Goal: Information Seeking & Learning: Learn about a topic

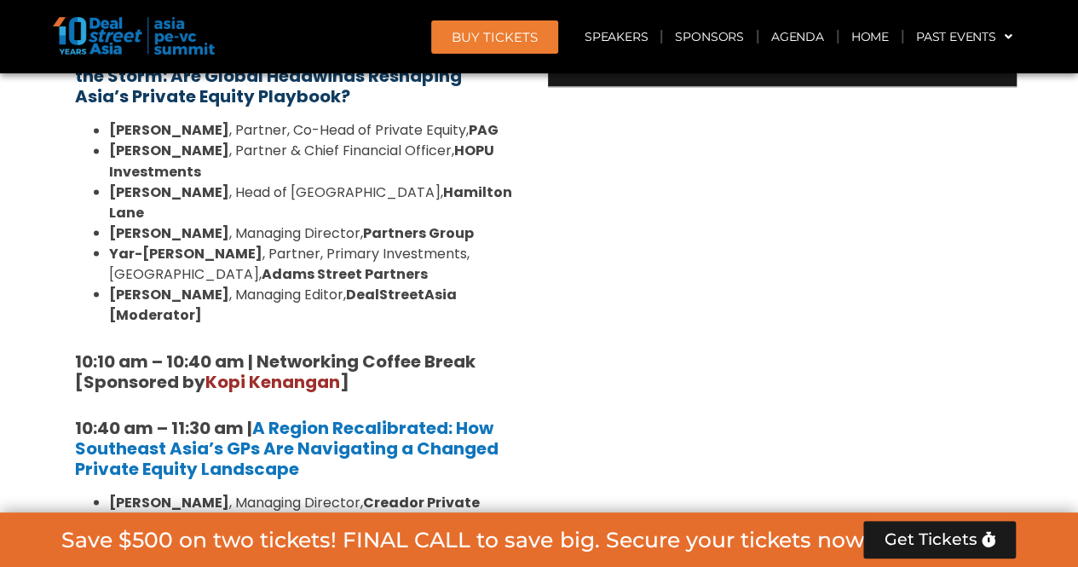
scroll to position [1449, 0]
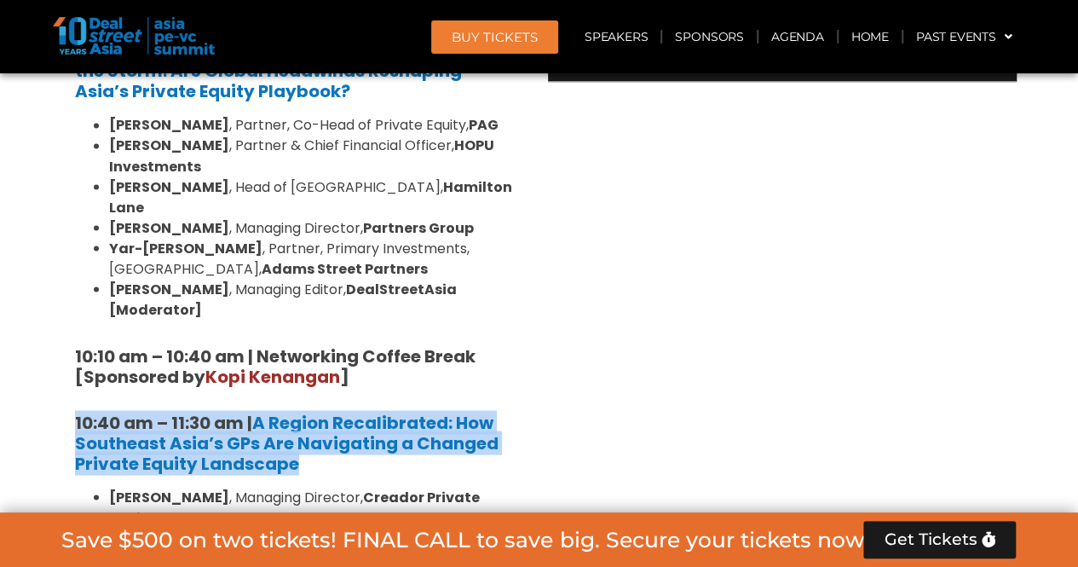
drag, startPoint x: 309, startPoint y: 419, endPoint x: 75, endPoint y: 383, distance: 236.3
click at [75, 412] on h5 "10:40 am – 11:30 am | A Region Recalibrated: How Southeast Asia’s GPs Are Navig…" at bounding box center [296, 442] width 443 height 61
copy h5 "10:40 am – 11:30 am | A Region Recalibrated: How Southeast Asia’s GPs Are Navig…"
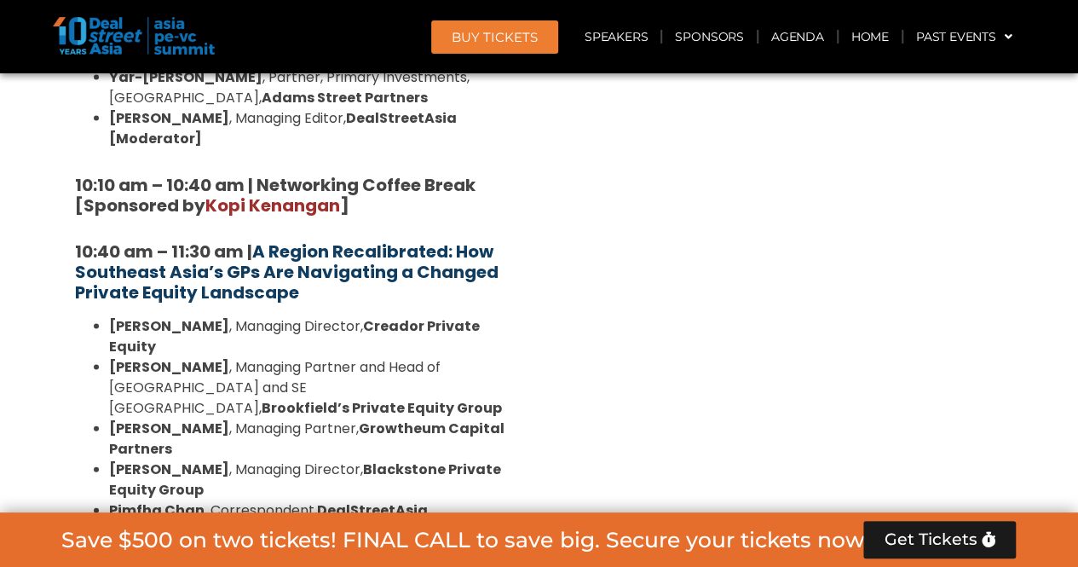
scroll to position [1875, 0]
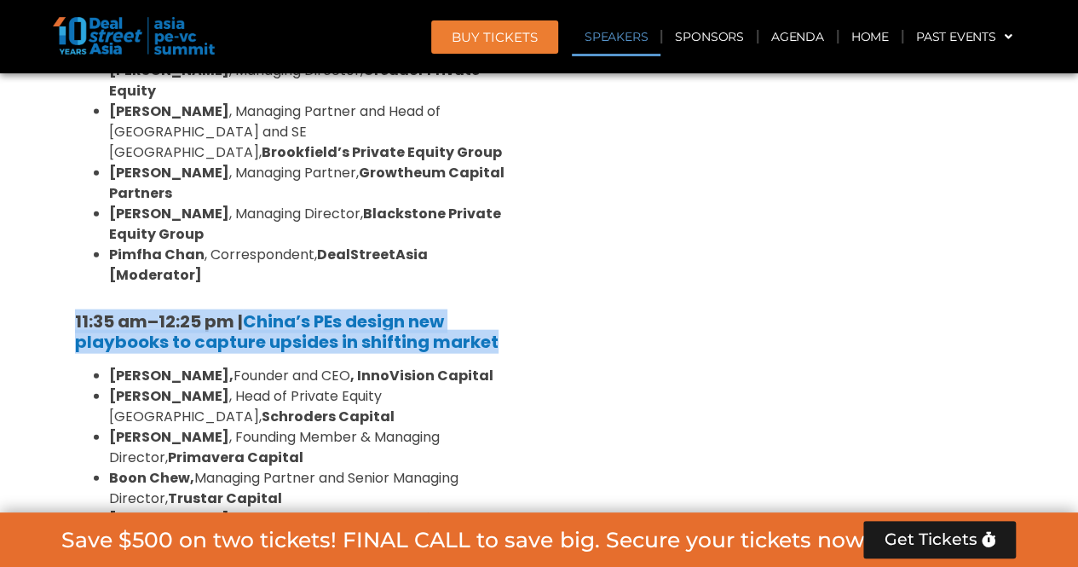
drag, startPoint x: 498, startPoint y: 263, endPoint x: 62, endPoint y: 237, distance: 436.3
copy h5 "11:35 am – 12:25 pm | China’s PEs design new playbooks to capture upsides in sh…"
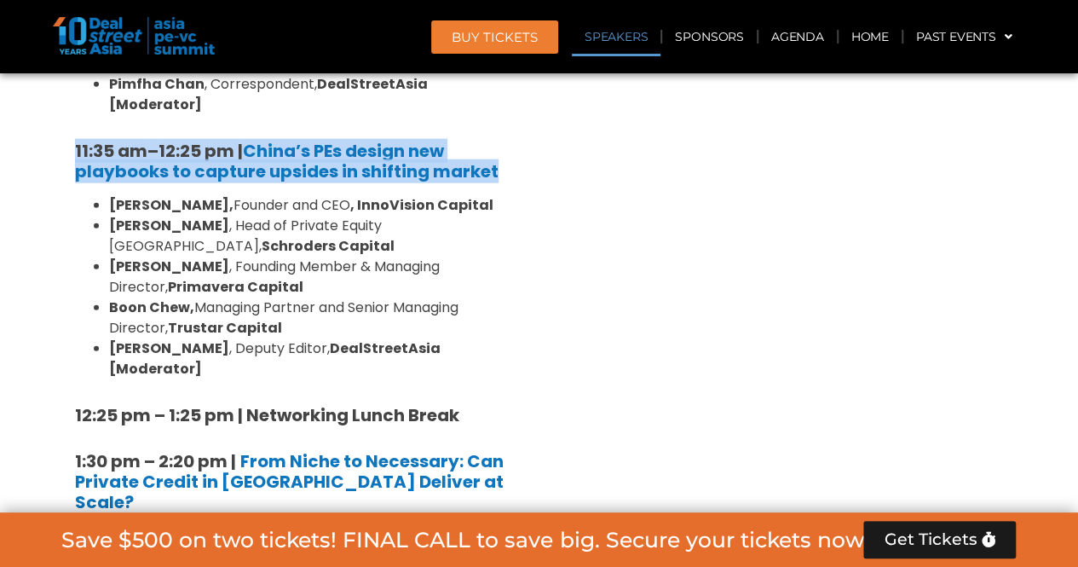
scroll to position [2131, 0]
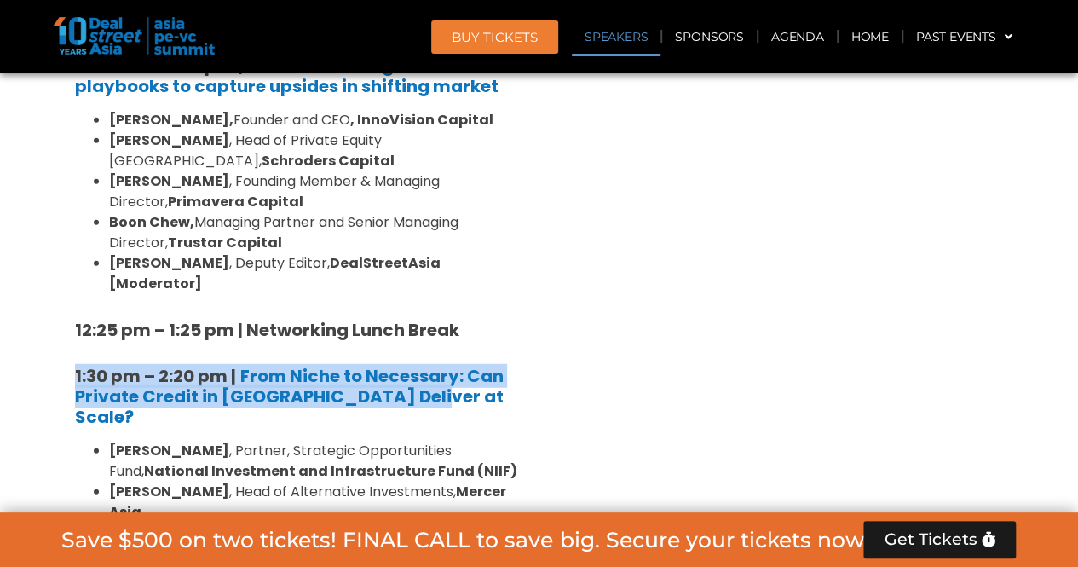
drag, startPoint x: 419, startPoint y: 278, endPoint x: 77, endPoint y: 257, distance: 342.5
click at [77, 366] on h5 "1:30 pm – 2:20 pm | From Niche to Necessary: Can Private Credit in [GEOGRAPHIC_…" at bounding box center [296, 396] width 443 height 61
copy h5 "1:30 pm – 2:20 pm | From Niche to Necessary: Can Private Credit in [GEOGRAPHIC_…"
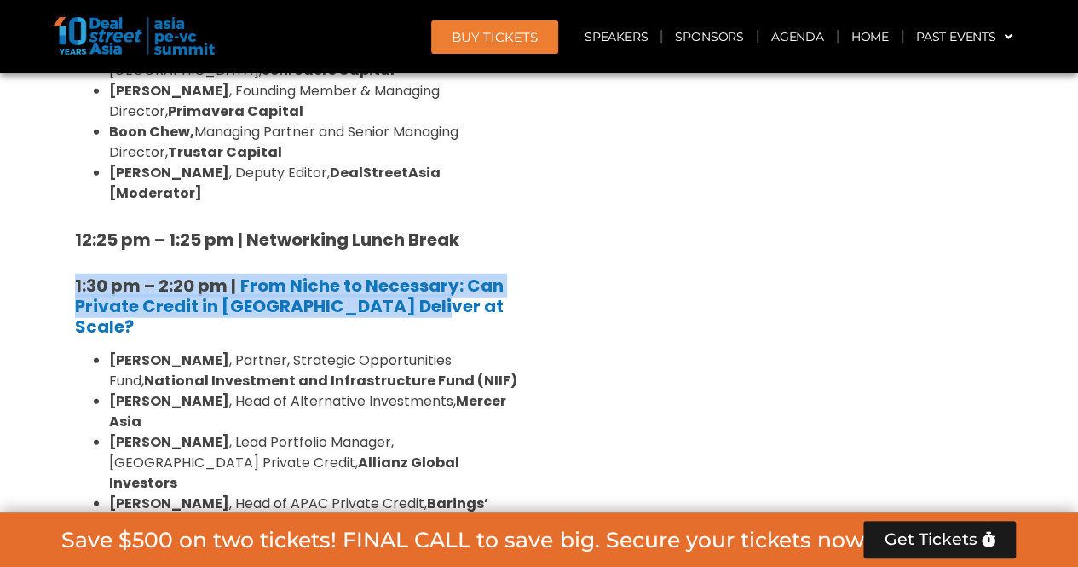
scroll to position [2387, 0]
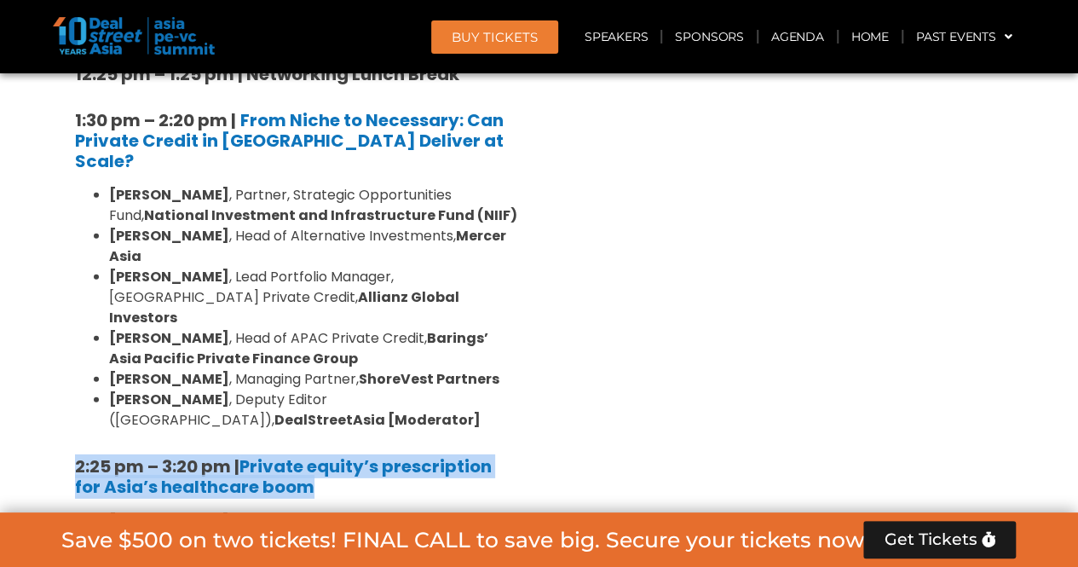
drag, startPoint x: 334, startPoint y: 311, endPoint x: 66, endPoint y: 282, distance: 269.2
click at [66, 282] on div "8:00 am – 9:00 am | Registration & Networking Coffee [Sponsored by [PERSON_NAME…" at bounding box center [296, 277] width 469 height 2732
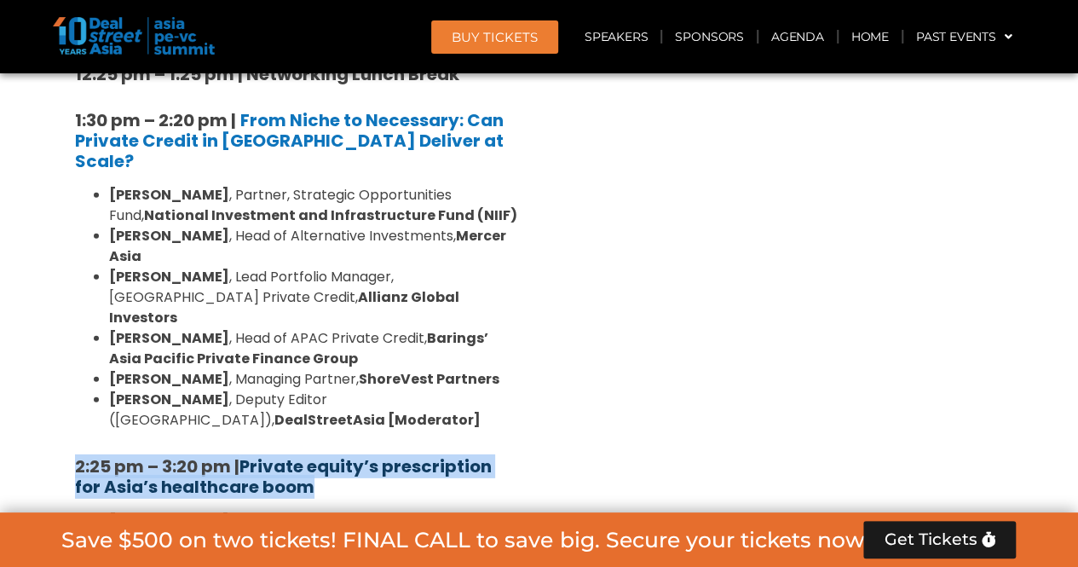
copy h5 "2:25 pm – 3:20 pm | Private equity’s prescription for Asia’s healthcare boom"
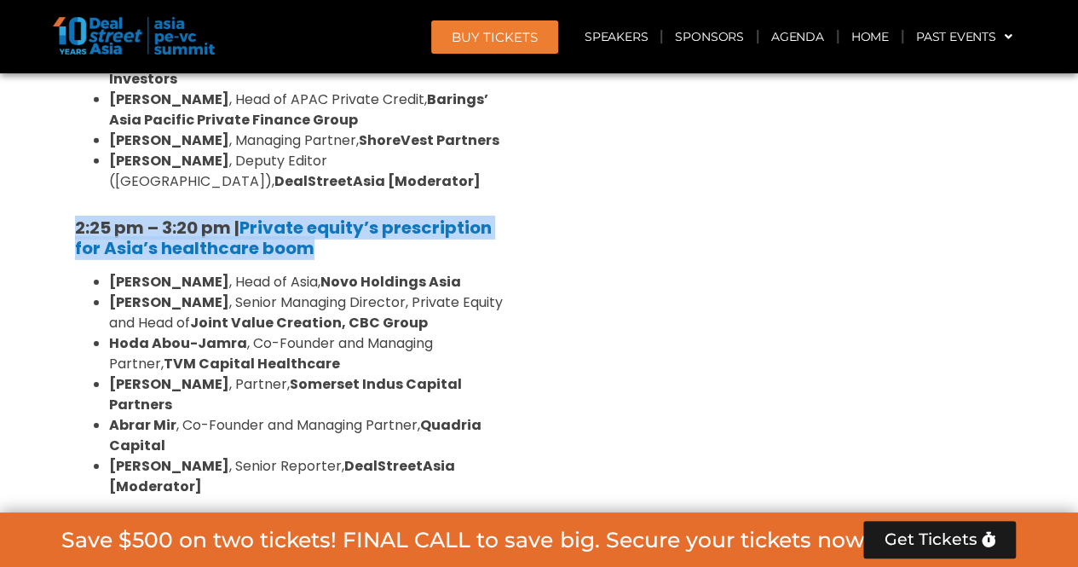
scroll to position [2643, 0]
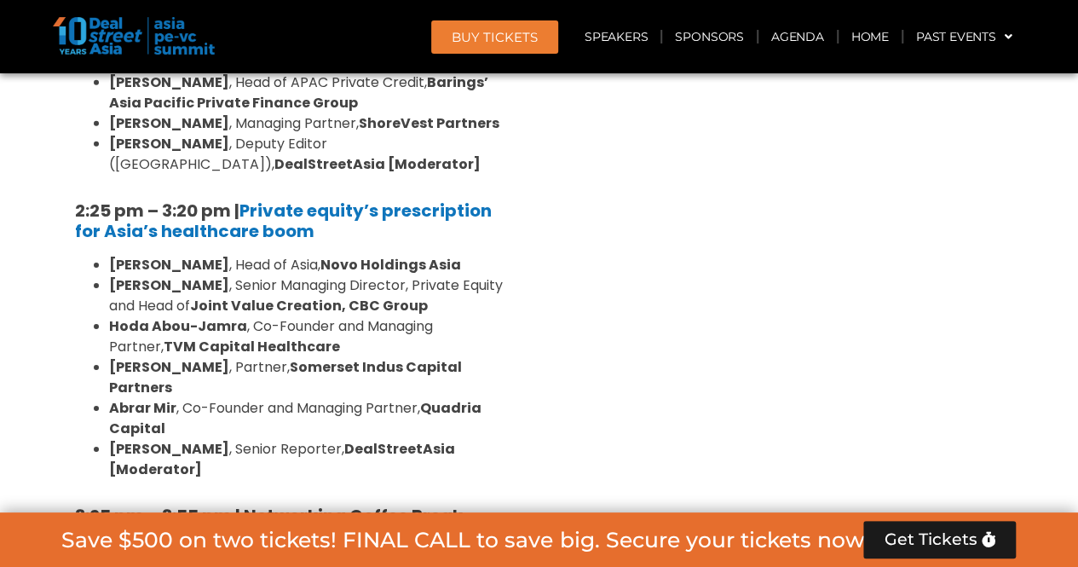
drag, startPoint x: 193, startPoint y: 407, endPoint x: 74, endPoint y: 361, distance: 127.1
copy h5 "3:55 pm – 4:35 pm | Anchors, Builders, Partners: How Gulf Capital is Scaling As…"
click at [1038, 289] on section "Private Equity & Investment Summit Ballroom 1, [DATE] 8:00 am – 9:00 am | Regis…" at bounding box center [539, 60] width 1078 height 2981
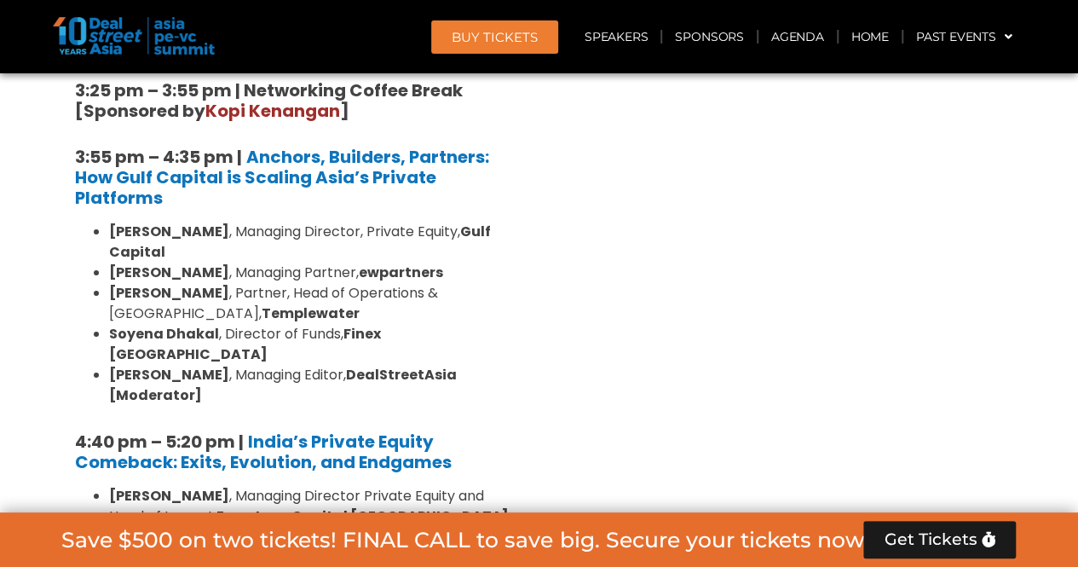
scroll to position [3069, 0]
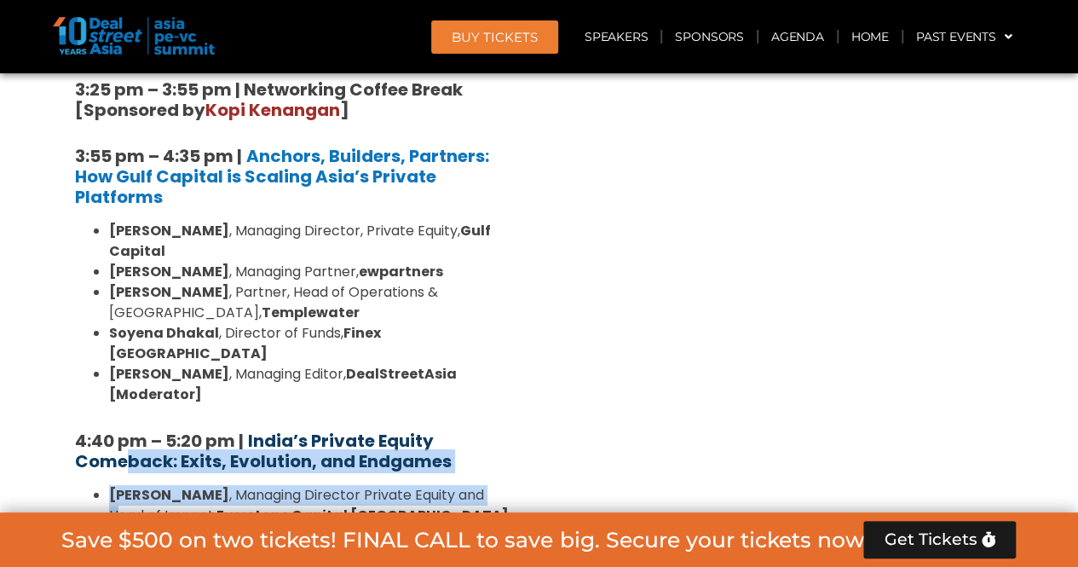
drag, startPoint x: 484, startPoint y: 205, endPoint x: 130, endPoint y: 189, distance: 355.0
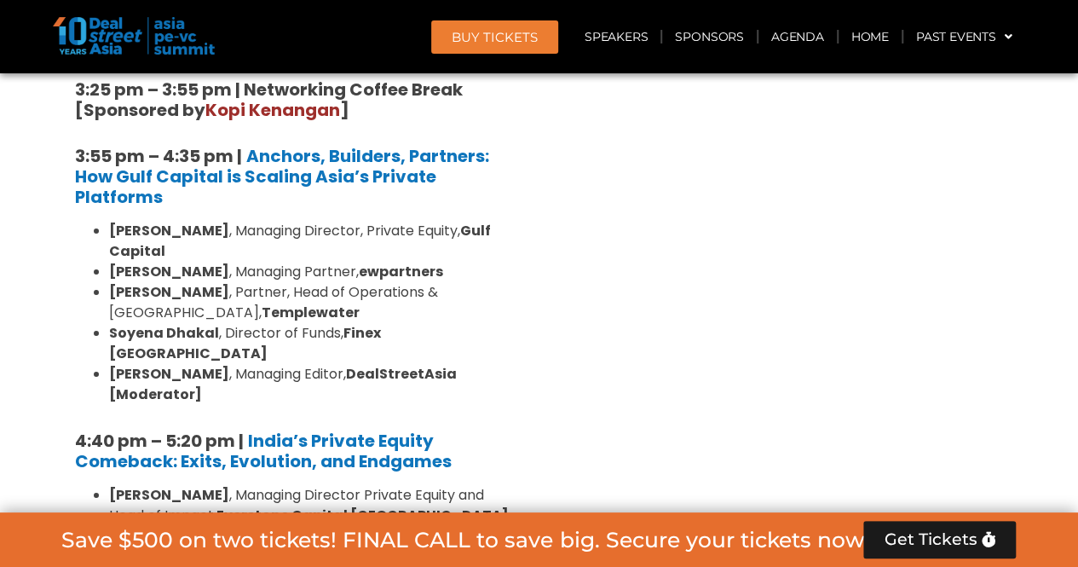
click at [515, 430] on h5 "4:40 pm – 5:20 pm | India’s Private Equity Comeback: Exits, Evolution, and Endg…" at bounding box center [296, 450] width 443 height 41
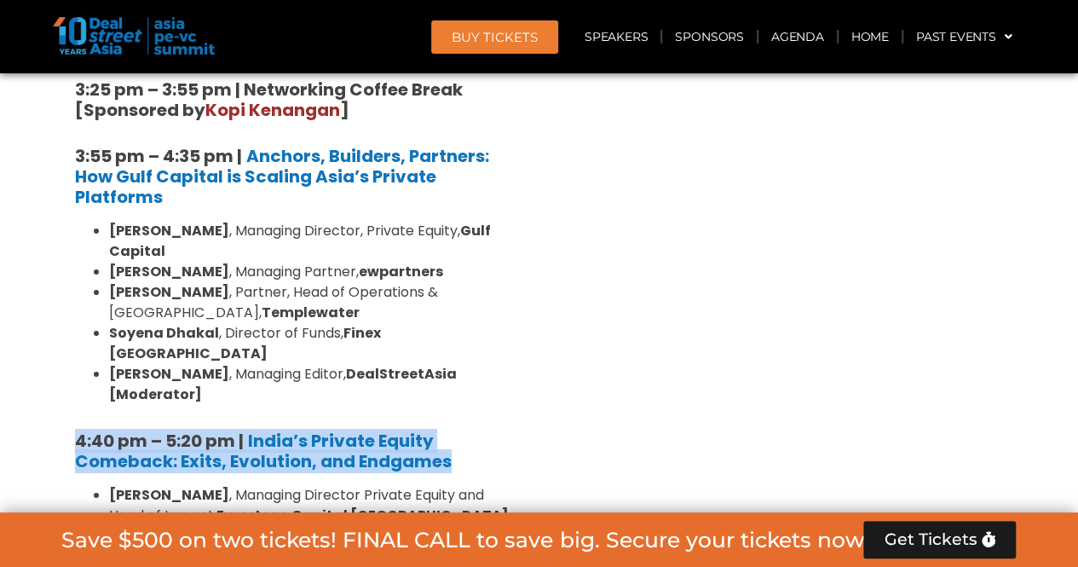
drag, startPoint x: 462, startPoint y: 195, endPoint x: 77, endPoint y: 171, distance: 386.0
click at [77, 430] on h5 "4:40 pm – 5:20 pm | India’s Private Equity Comeback: Exits, Evolution, and Endg…" at bounding box center [296, 450] width 443 height 41
copy h5 "4:40 pm – 5:20 pm | India’s Private Equity Comeback: Exits, Evolution, and Endg…"
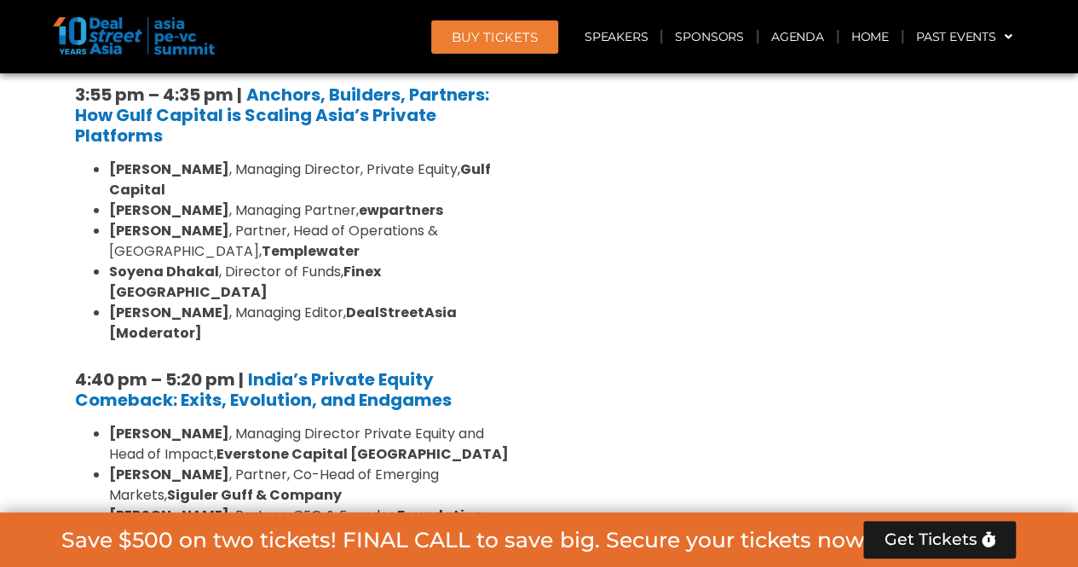
scroll to position [3239, 0]
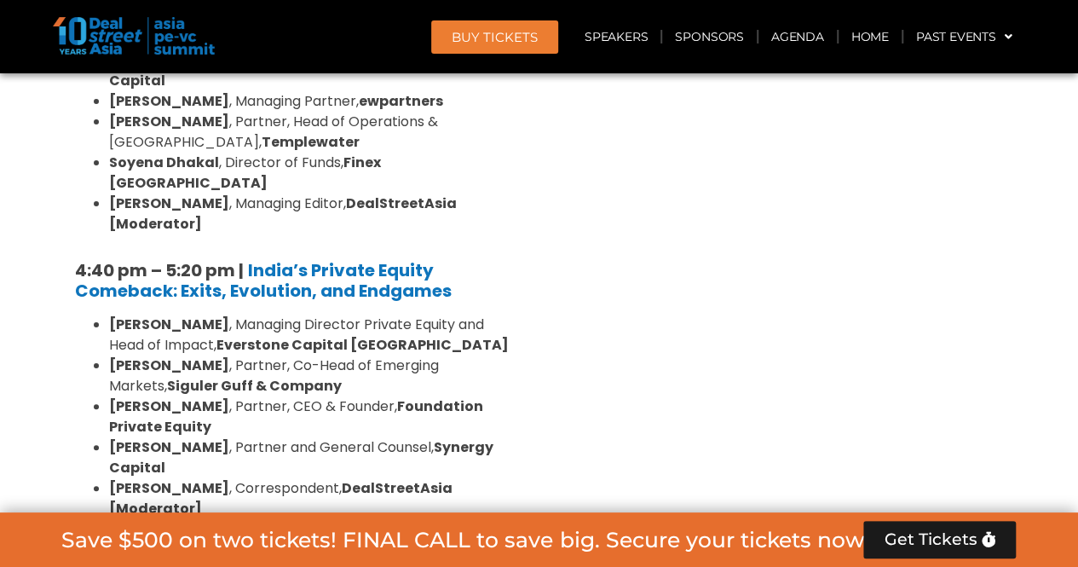
drag, startPoint x: 223, startPoint y: 328, endPoint x: 70, endPoint y: 292, distance: 157.8
copy h5 "5:20 pm – 6:00 pm | Closing Session: Asia’s Infrastructure Revolution: The mult…"
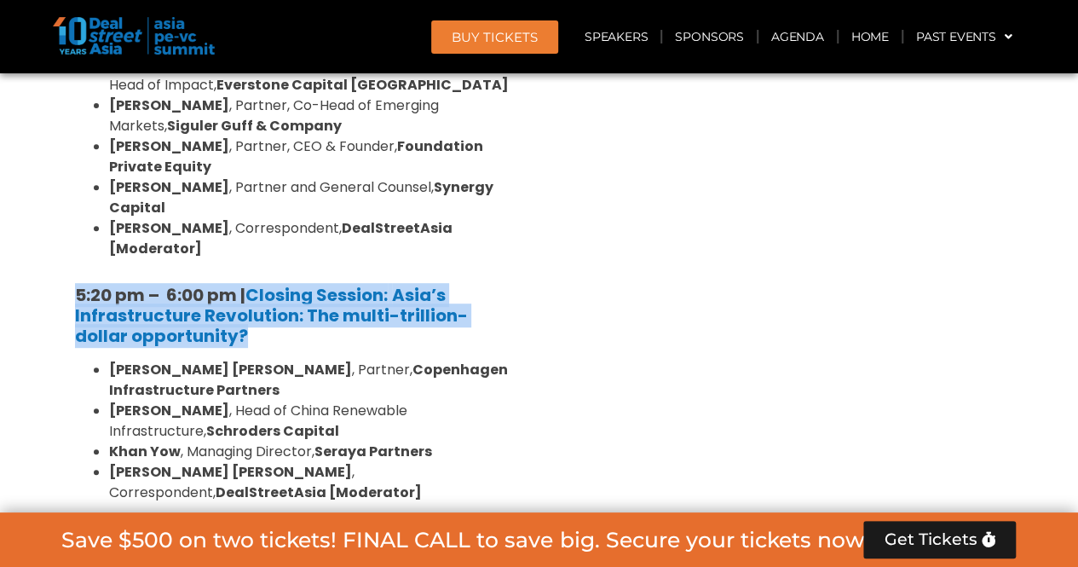
scroll to position [3580, 0]
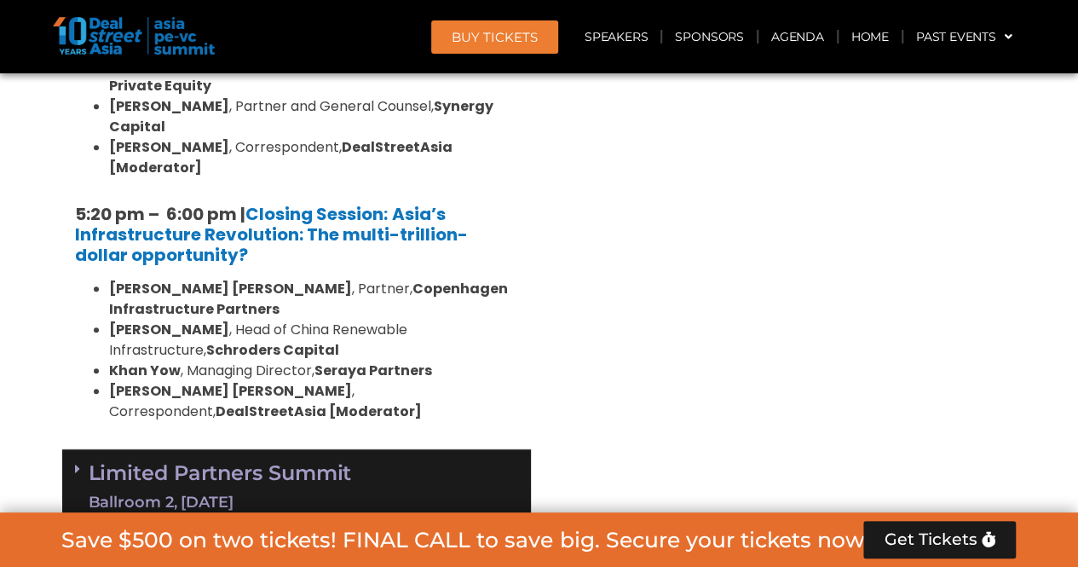
drag, startPoint x: 980, startPoint y: 224, endPoint x: 870, endPoint y: 243, distance: 111.6
click at [271, 462] on link "Limited Partners [GEOGRAPHIC_DATA] 2, [DATE]" at bounding box center [220, 487] width 263 height 51
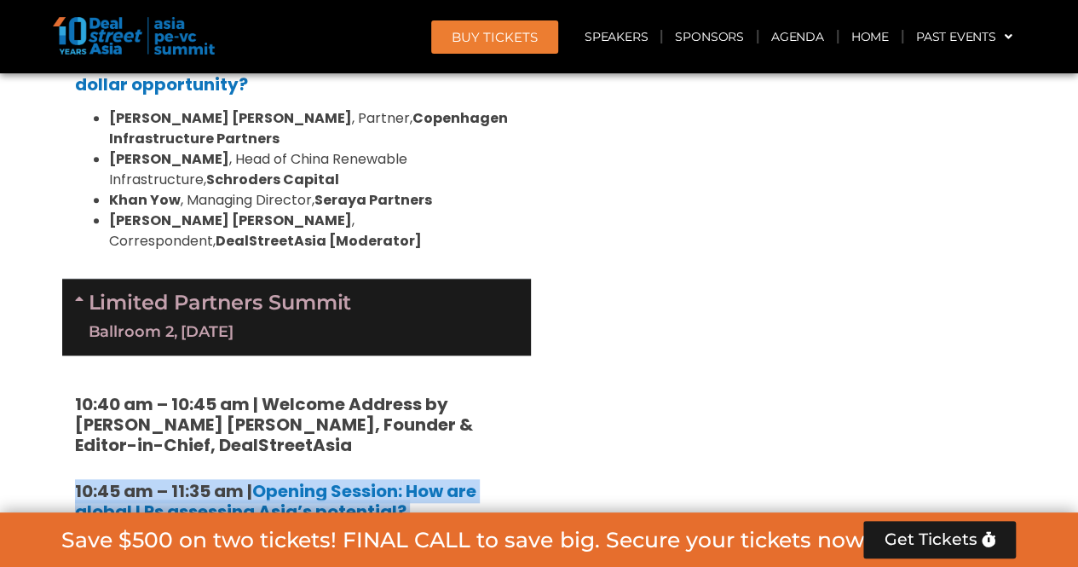
drag, startPoint x: 428, startPoint y: 256, endPoint x: 56, endPoint y: 228, distance: 372.7
click at [487, 481] on h5 "10:45 am – 11:35 am | Opening Session: How are global LPs assessing Asia’s pote…" at bounding box center [296, 501] width 443 height 41
drag, startPoint x: 404, startPoint y: 234, endPoint x: 82, endPoint y: 222, distance: 322.4
click at [82, 481] on h5 "10:45 am – 11:35 am | Opening Session: How are global LPs assessing Asia’s pote…" at bounding box center [296, 501] width 443 height 41
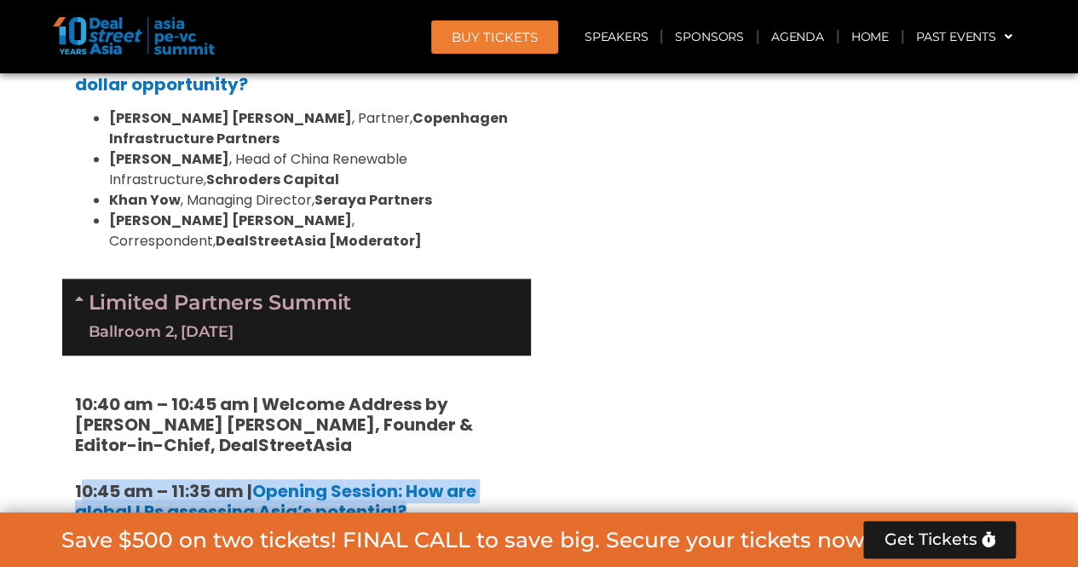
click at [413, 481] on h5 "10:45 am – 11:35 am | Opening Session: How are global LPs assessing Asia’s pote…" at bounding box center [296, 501] width 443 height 41
drag, startPoint x: 419, startPoint y: 240, endPoint x: 71, endPoint y: 228, distance: 348.0
copy h5 "10:45 am – 11:35 am | Opening Session: How are global LPs assessing Asia’s pote…"
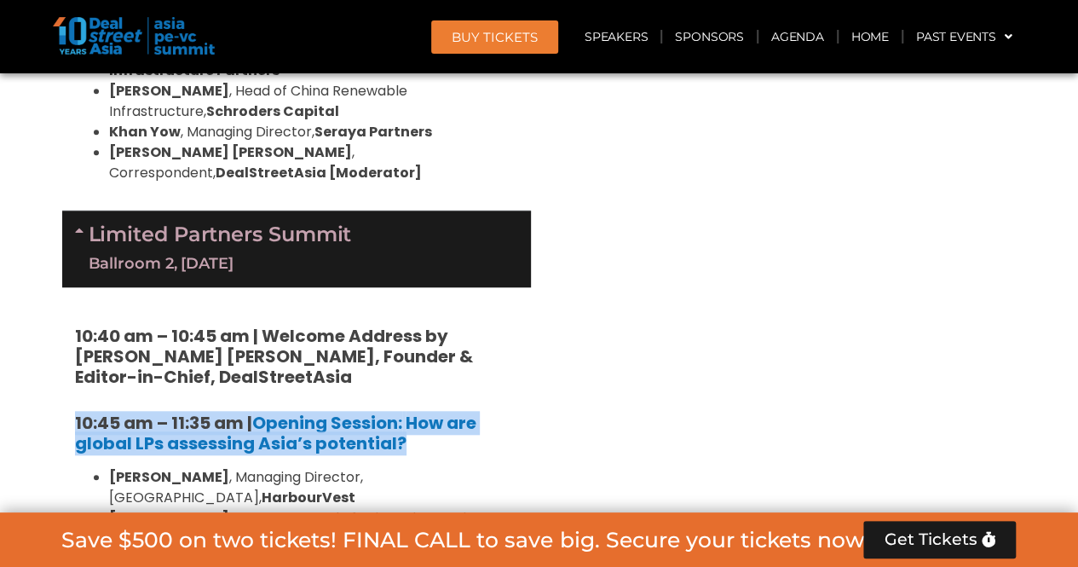
scroll to position [3921, 0]
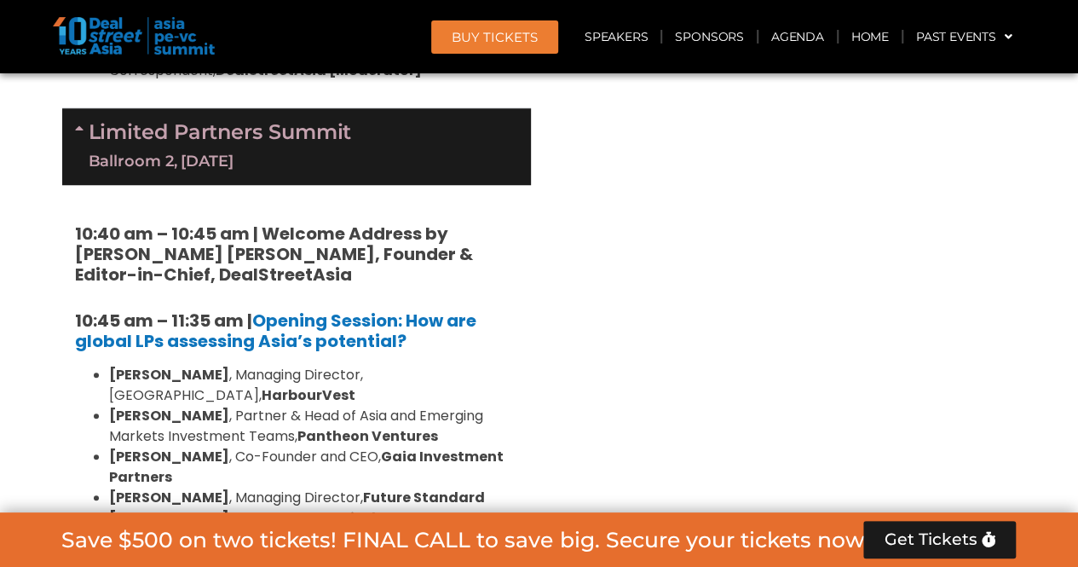
drag, startPoint x: 293, startPoint y: 320, endPoint x: 71, endPoint y: 297, distance: 223.7
copy h5 "11:35 am – 12:25 pm | Can LPs ignore China despite macro headwinds?"
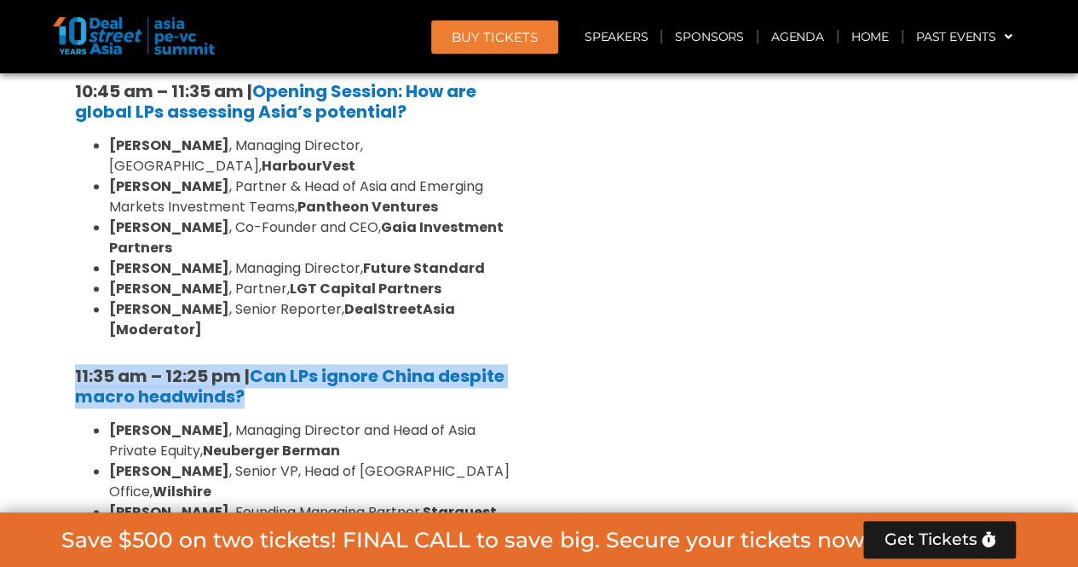
scroll to position [4177, 0]
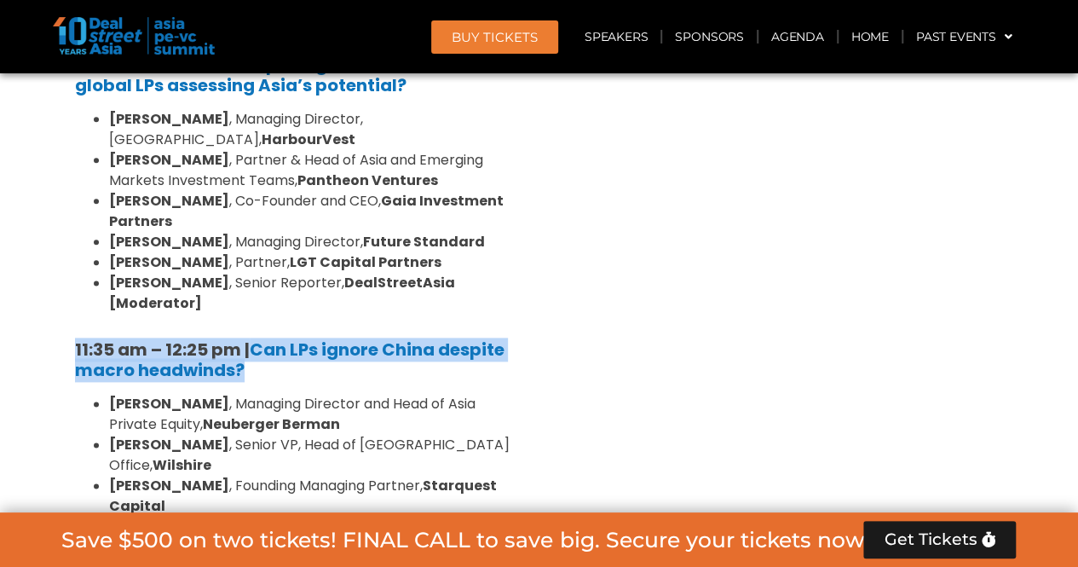
drag, startPoint x: 381, startPoint y: 378, endPoint x: 70, endPoint y: 350, distance: 312.4
copy h5 "1:30 pm – 2:25 pm | Can Asia’s Secondaries Market Deliver on Investor Expectati…"
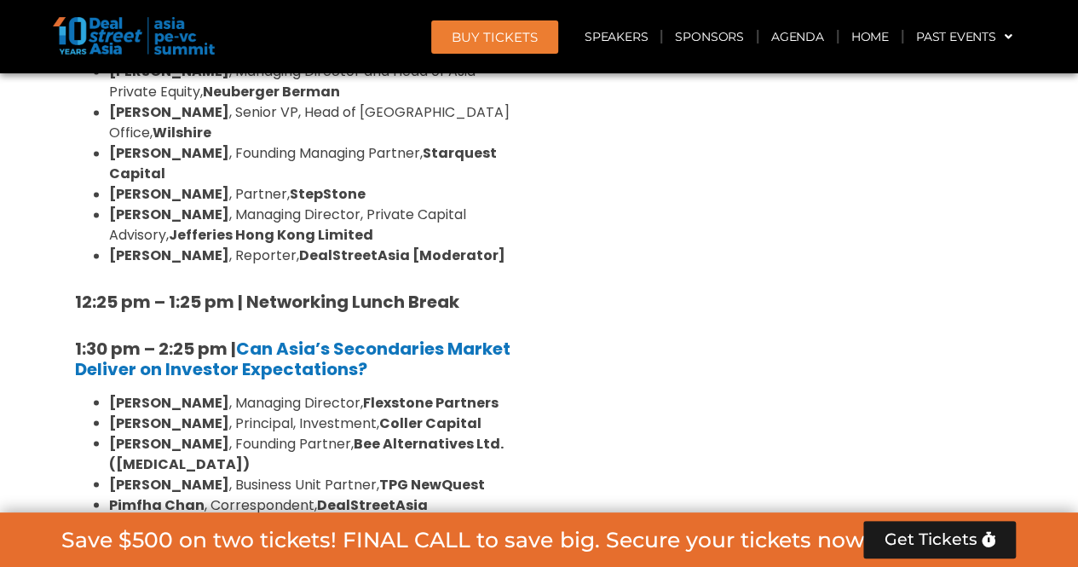
scroll to position [4518, 0]
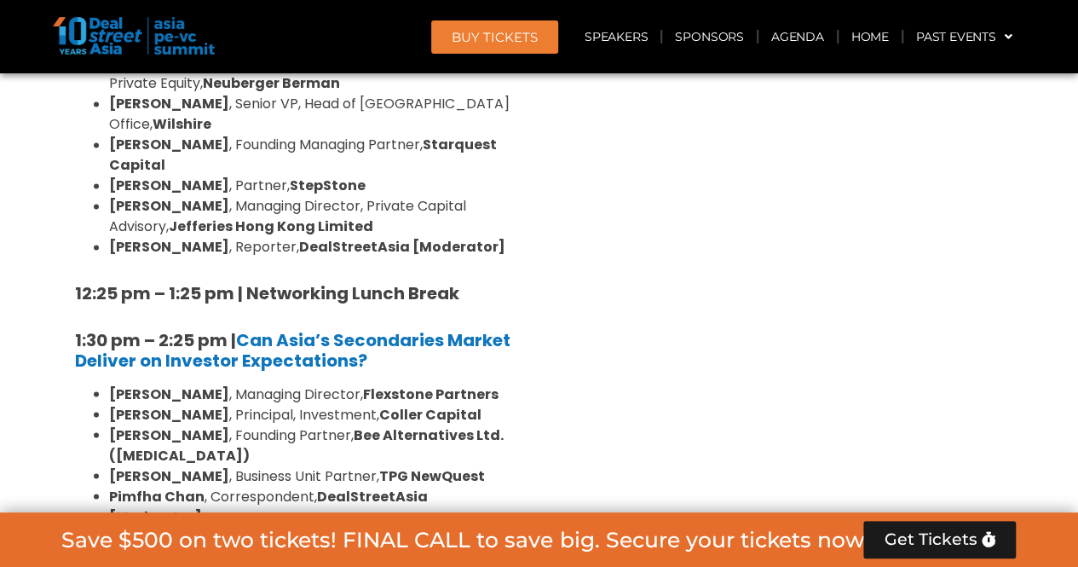
drag, startPoint x: 278, startPoint y: 231, endPoint x: 128, endPoint y: 202, distance: 152.8
click at [94, 200] on div "10:40 am – 10:45 am | Welcome Address by [PERSON_NAME] [PERSON_NAME], Founder &…" at bounding box center [296, 554] width 469 height 1932
click at [245, 552] on h5 "2:25 pm – 3:25 pm | Private wealth is having its moment in the sun" at bounding box center [296, 572] width 443 height 41
drag, startPoint x: 255, startPoint y: 213, endPoint x: 75, endPoint y: 185, distance: 182.0
click at [75, 552] on h5 "2:25 pm – 3:25 pm | Private wealth is having its moment in the sun" at bounding box center [296, 572] width 443 height 41
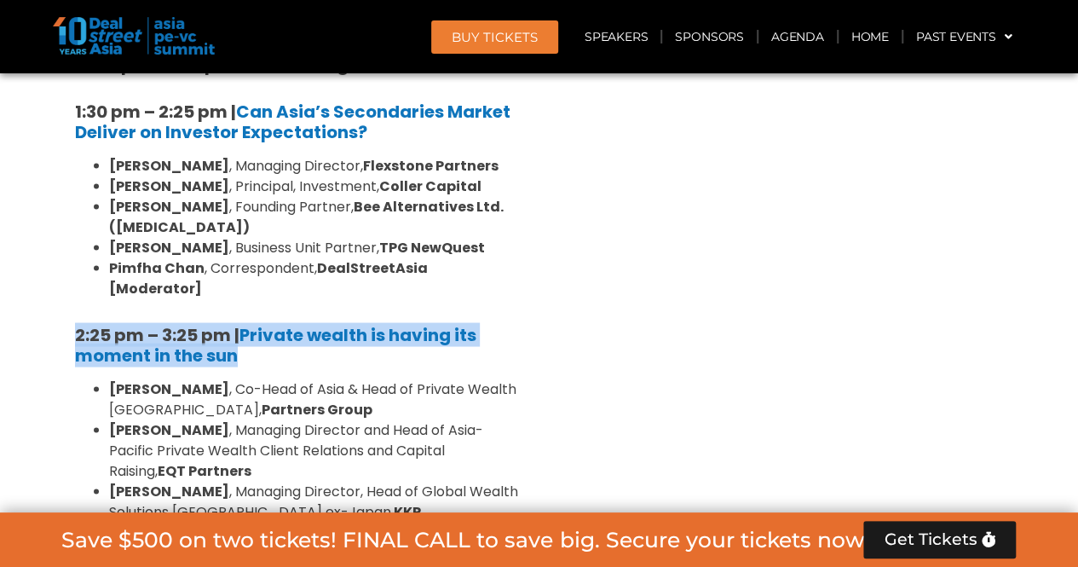
scroll to position [4774, 0]
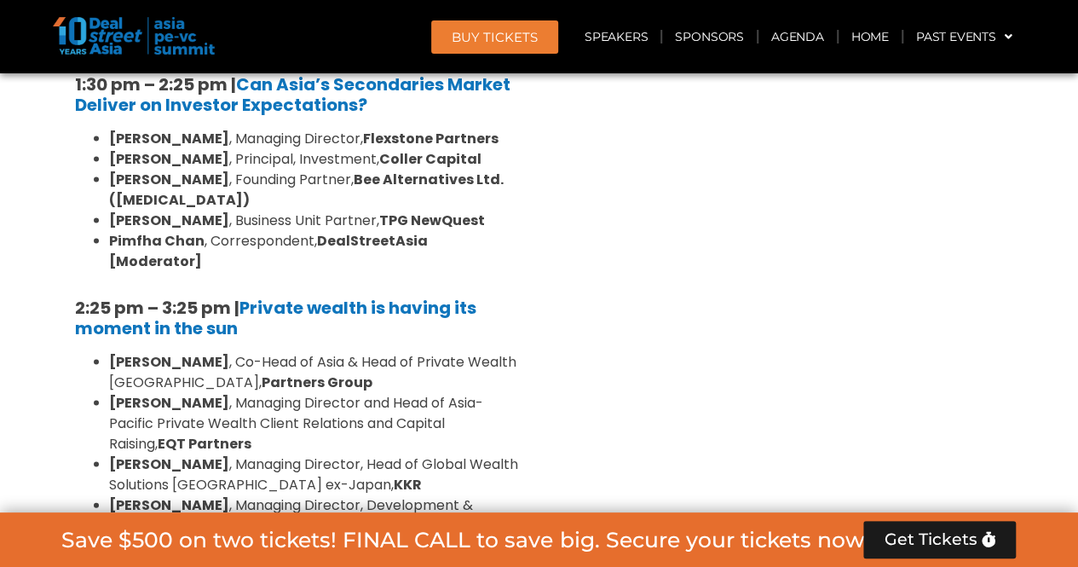
drag, startPoint x: 488, startPoint y: 341, endPoint x: 26, endPoint y: 328, distance: 462.2
drag, startPoint x: 423, startPoint y: 321, endPoint x: 75, endPoint y: 310, distance: 348.0
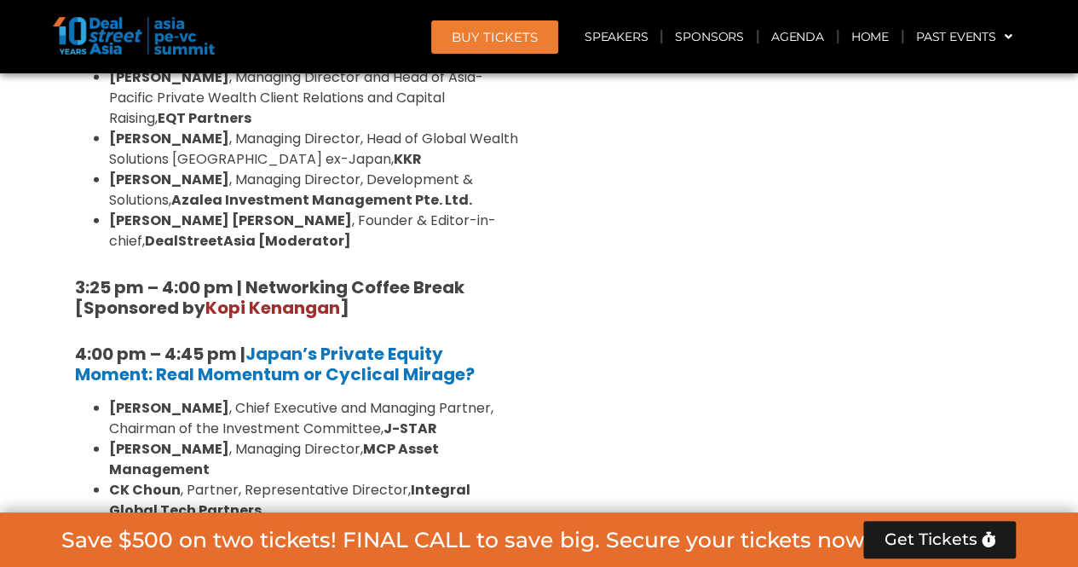
scroll to position [5115, 0]
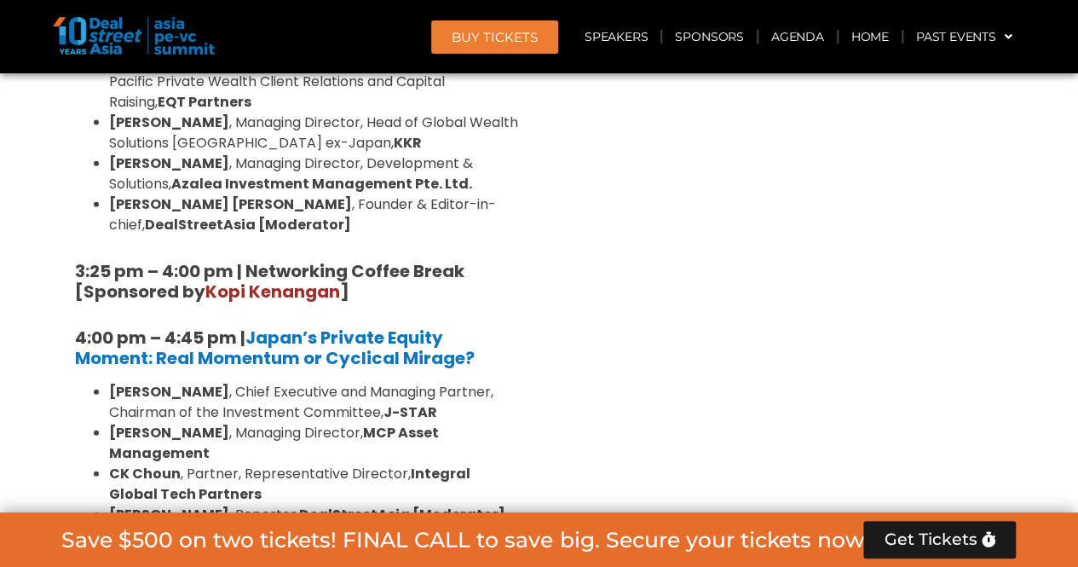
drag, startPoint x: 343, startPoint y: 214, endPoint x: 77, endPoint y: 185, distance: 267.5
click at [77, 551] on h5 "4:45 pm to 5:30 pm | Closing Session: The case for emerging fund managers" at bounding box center [296, 571] width 443 height 41
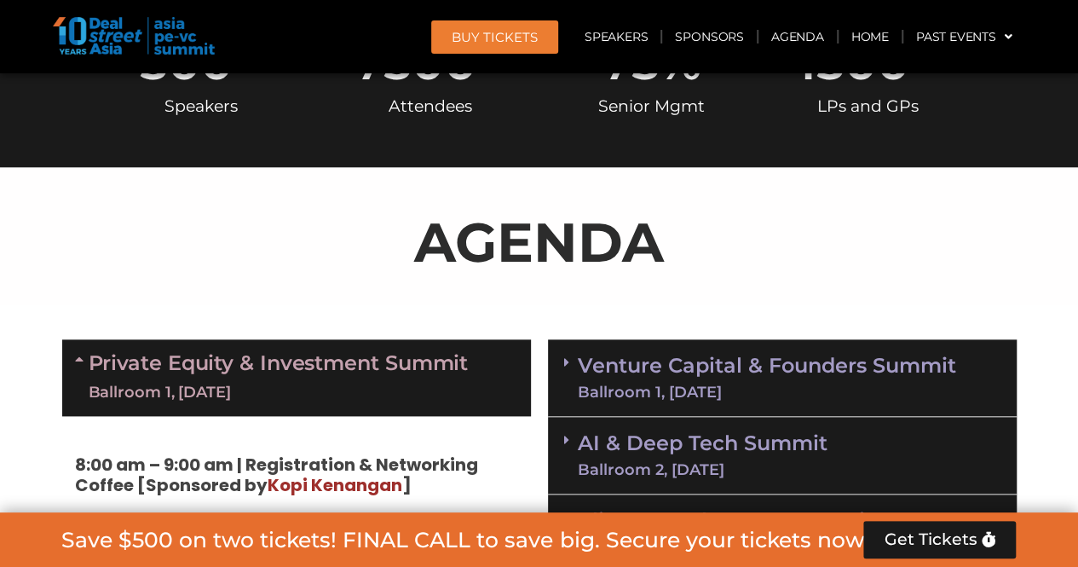
scroll to position [938, 0]
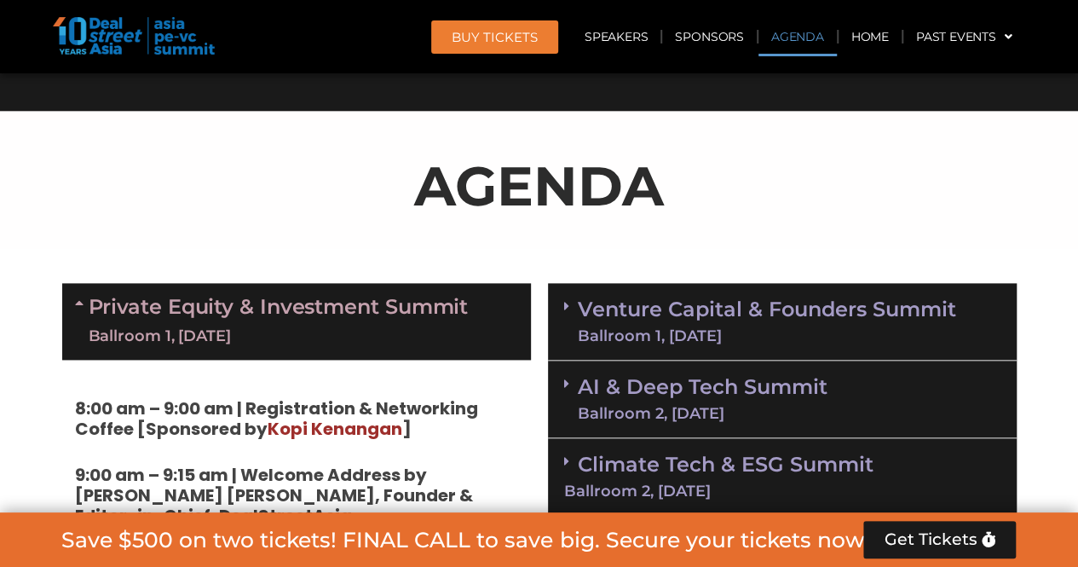
click at [452, 315] on link "Private Equity & Investment Summit Ballroom 1, [DATE]" at bounding box center [279, 321] width 380 height 51
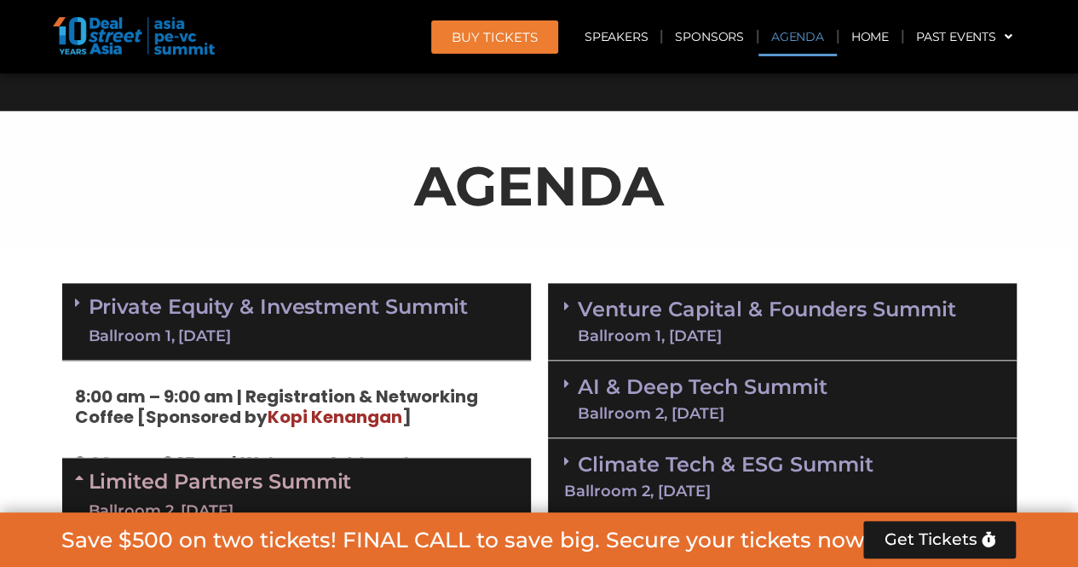
click at [690, 316] on link "Venture Capital & Founders​ Summit Ballroom 1, [DATE]" at bounding box center [767, 321] width 378 height 44
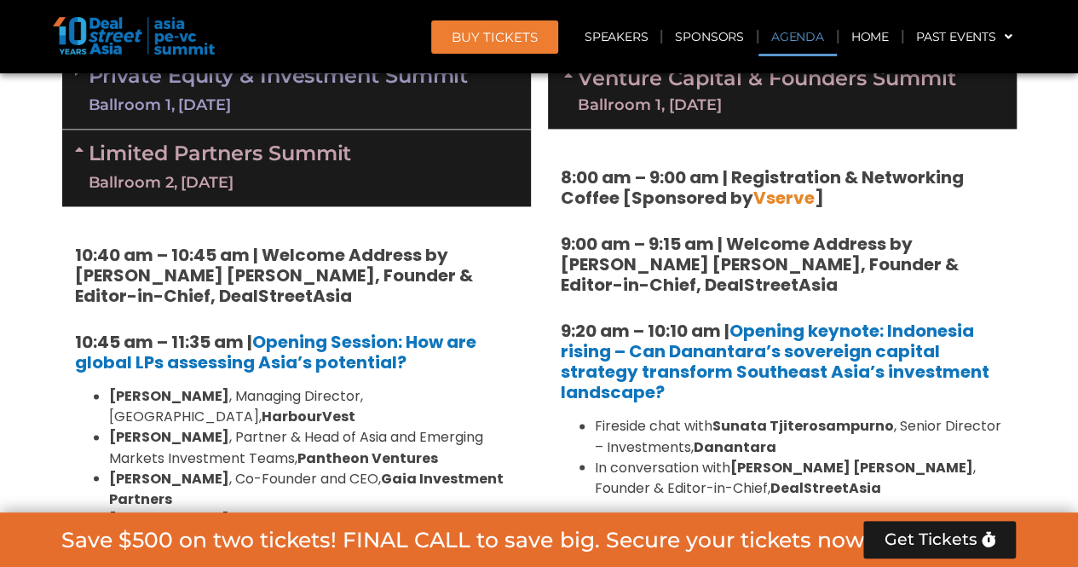
scroll to position [1279, 0]
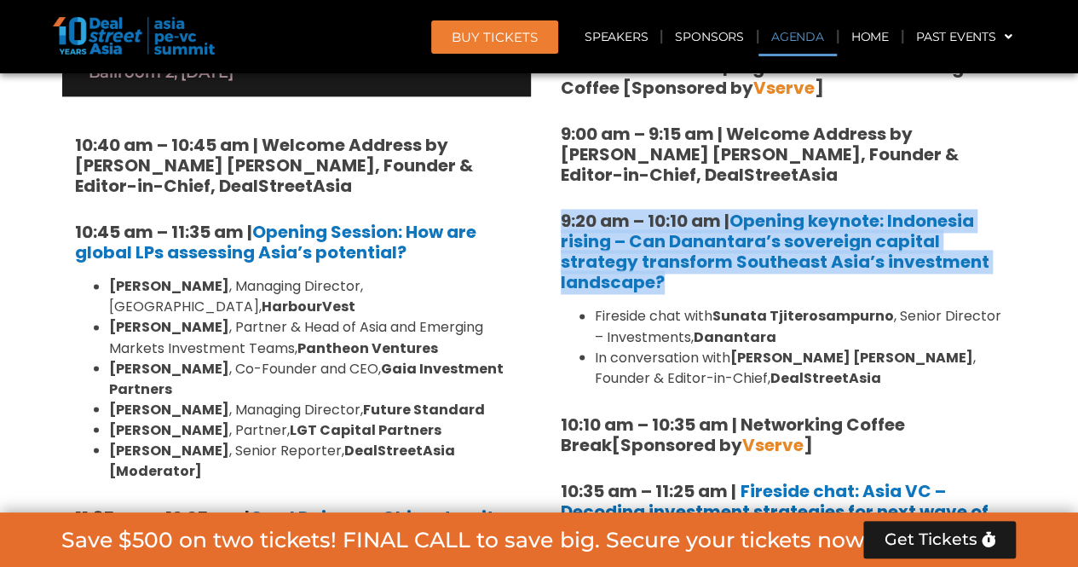
drag, startPoint x: 701, startPoint y: 287, endPoint x: 562, endPoint y: 213, distance: 157.5
click at [562, 213] on h5 "9:20 am – 10:10 am | Opening keynote: Indonesia rising – Can Danantara’s sovere…" at bounding box center [782, 252] width 443 height 82
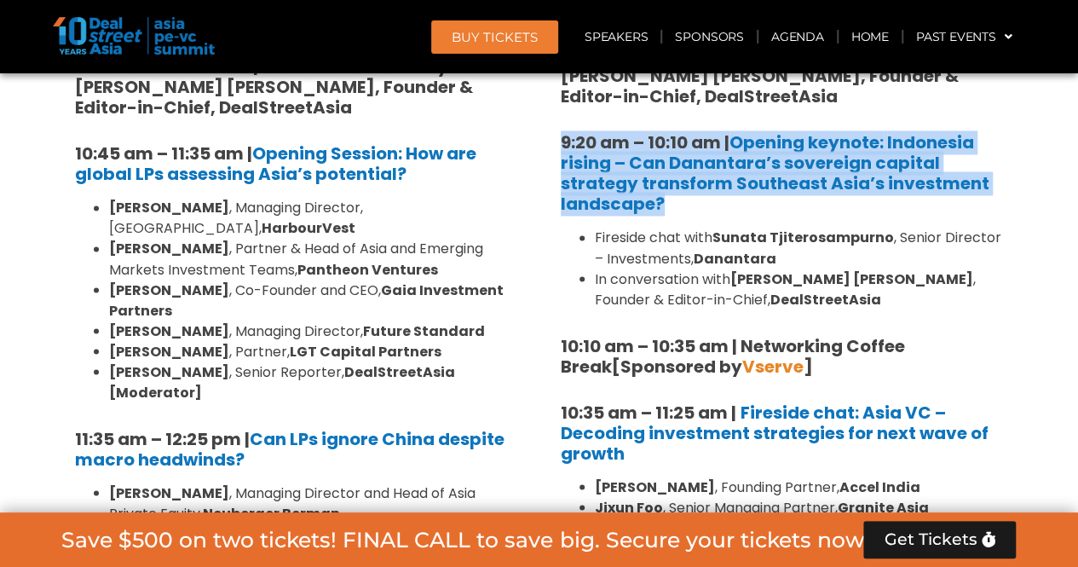
scroll to position [1449, 0]
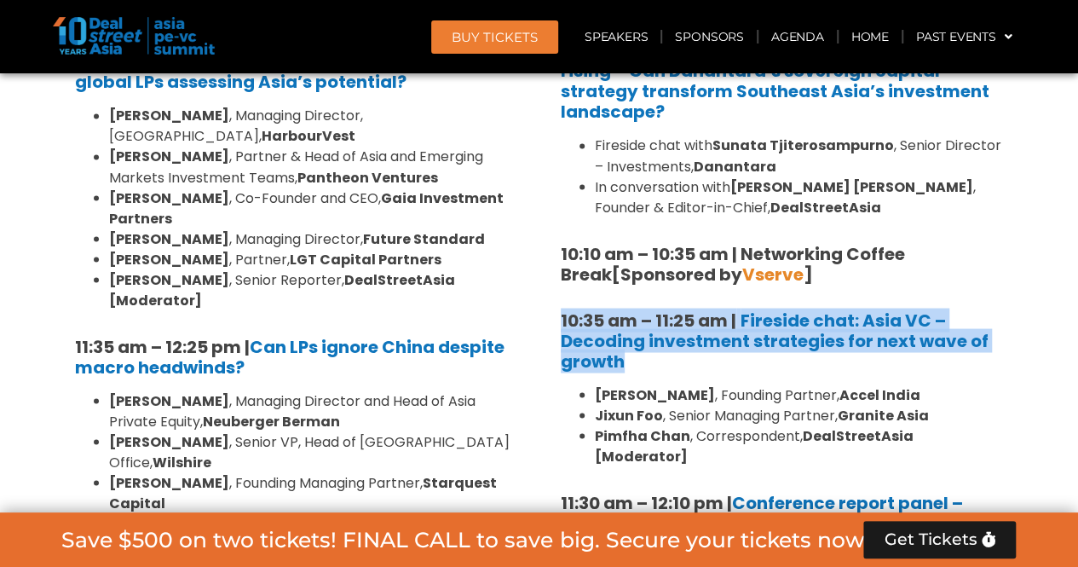
drag, startPoint x: 745, startPoint y: 367, endPoint x: 558, endPoint y: 317, distance: 193.3
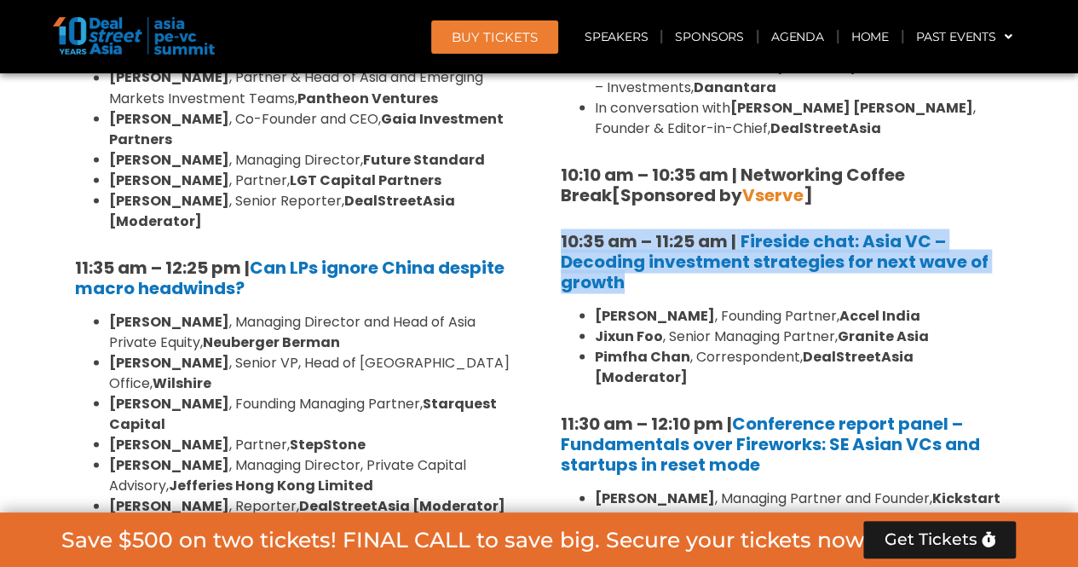
scroll to position [1620, 0]
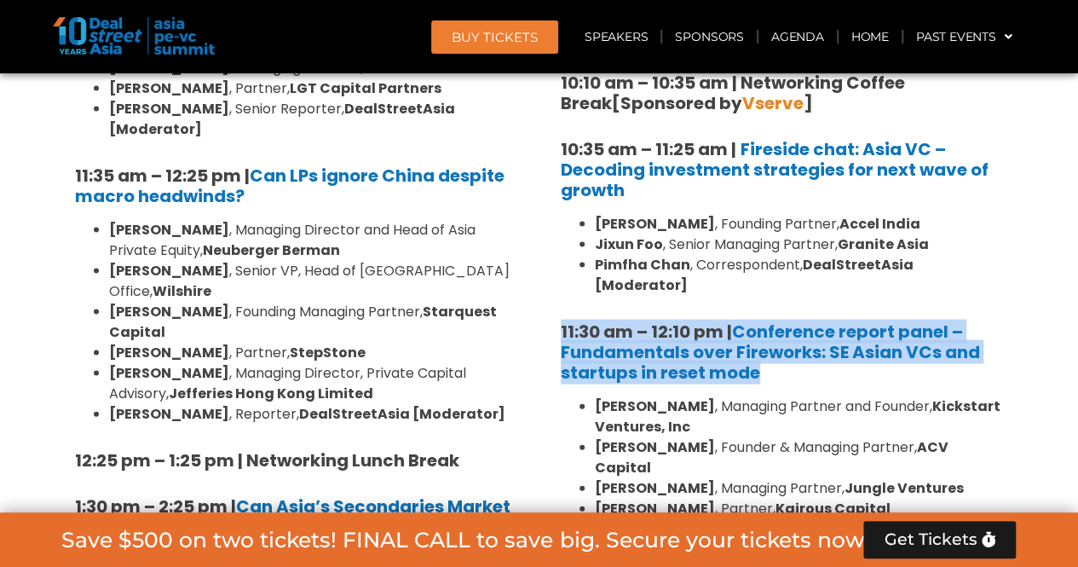
drag, startPoint x: 799, startPoint y: 359, endPoint x: 562, endPoint y: 311, distance: 241.7
click at [562, 321] on h5 "11:30 am – 12:10 pm | Conference report panel – Fundamentals over Fireworks: SE…" at bounding box center [782, 351] width 443 height 61
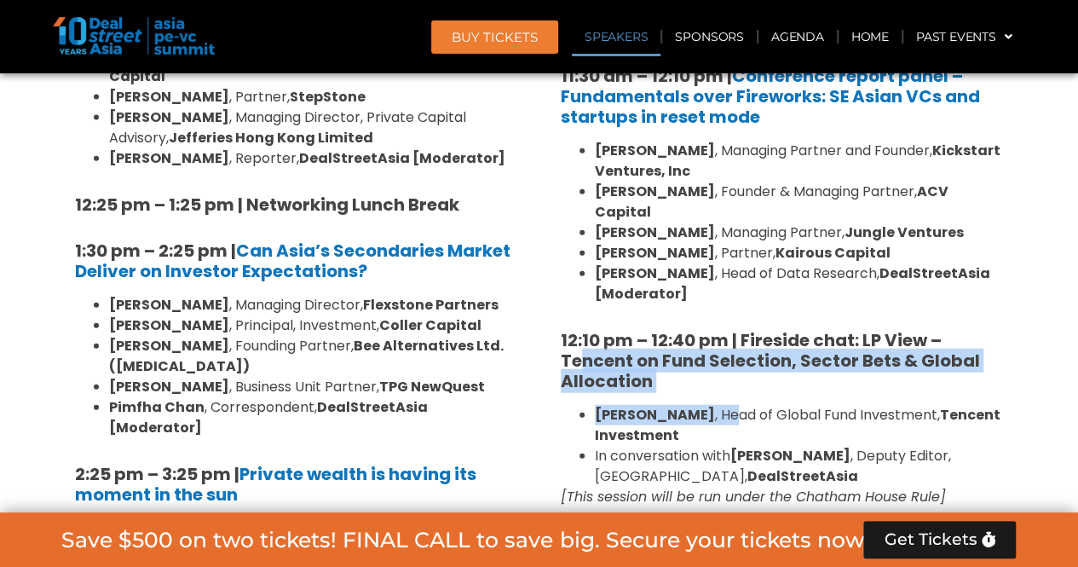
drag, startPoint x: 689, startPoint y: 354, endPoint x: 585, endPoint y: 313, distance: 111.8
click at [699, 345] on h5 "12:10 pm – 12:40 pm | Fireside chat: LP View – Tencent on Fund Selection, Secto…" at bounding box center [782, 360] width 443 height 61
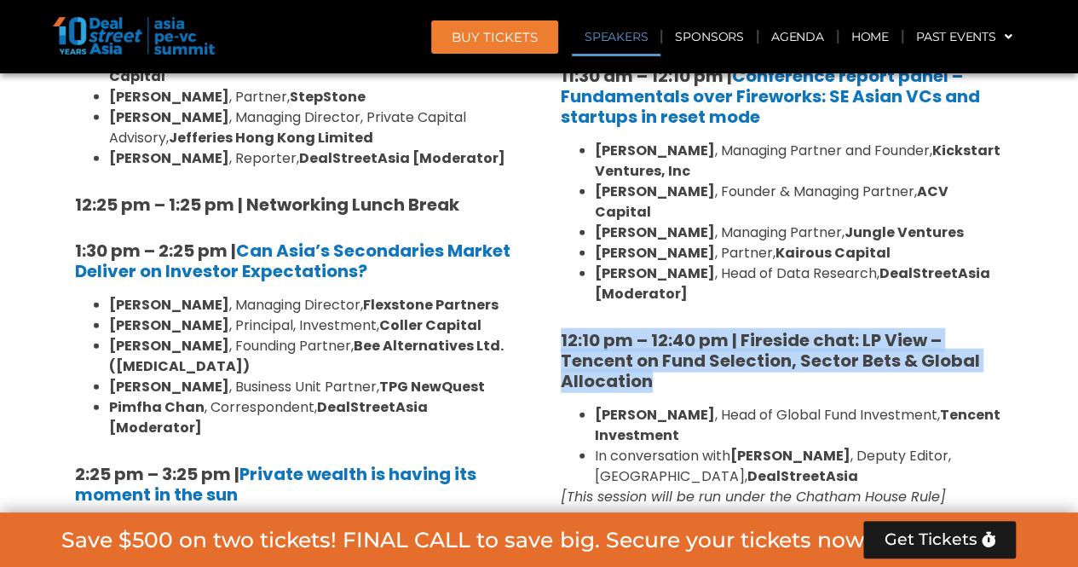
drag, startPoint x: 672, startPoint y: 342, endPoint x: 557, endPoint y: 306, distance: 120.5
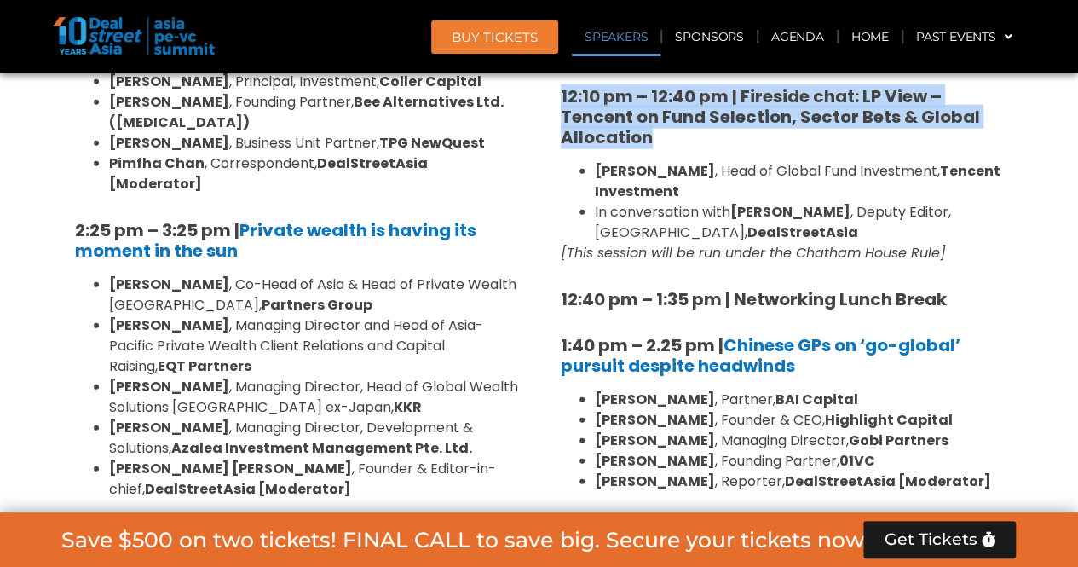
scroll to position [2131, 0]
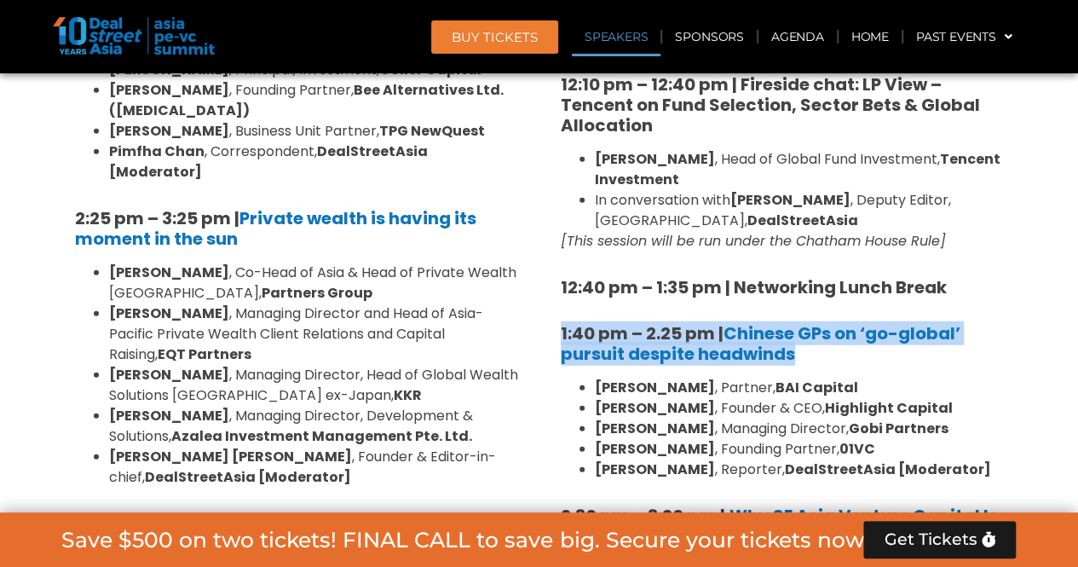
drag, startPoint x: 818, startPoint y: 313, endPoint x: 542, endPoint y: 288, distance: 277.3
click at [542, 288] on div "Venture Capital & Founders​ Summit Ballroom 1, [DATE] 8:00 am – 9:00 am | Regis…" at bounding box center [783, 479] width 486 height 2796
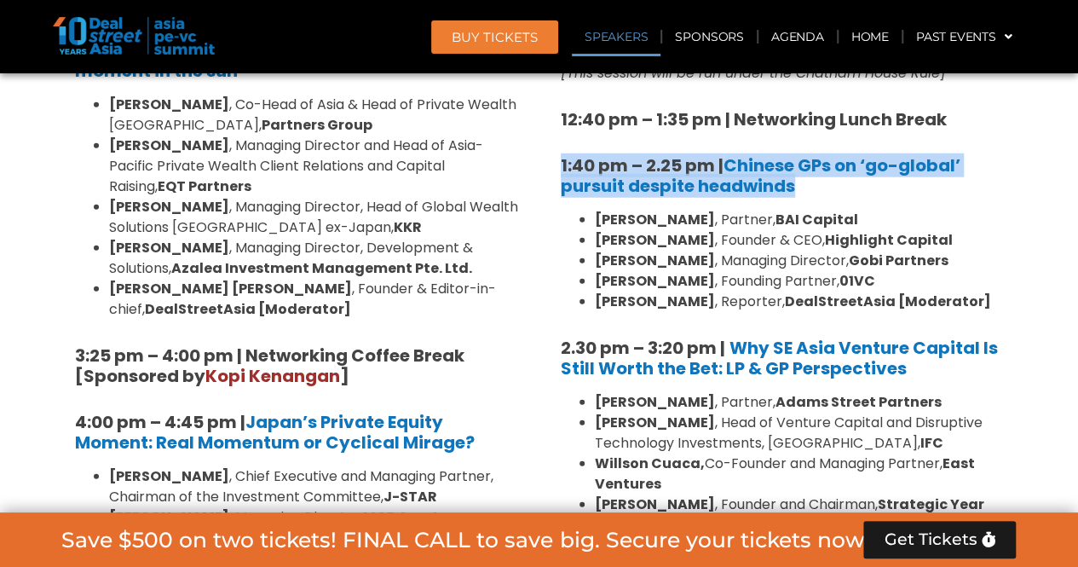
scroll to position [2302, 0]
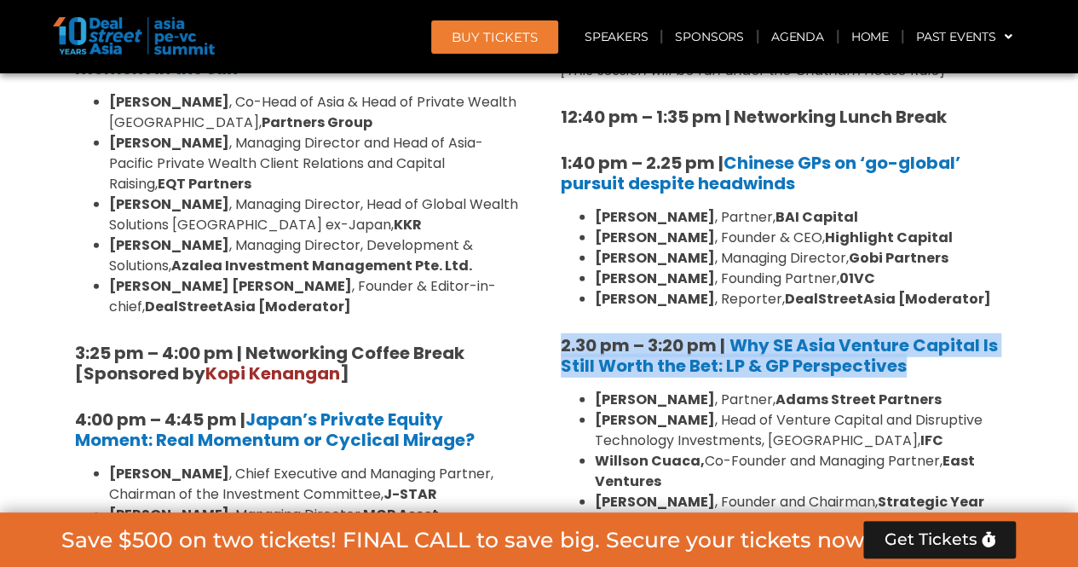
drag, startPoint x: 929, startPoint y: 331, endPoint x: 563, endPoint y: 304, distance: 367.5
click at [563, 335] on h5 "2.30 pm – 3:20 pm | Why SE Asia Venture Capital Is Still Worth the Bet: LP & GP…" at bounding box center [782, 355] width 443 height 41
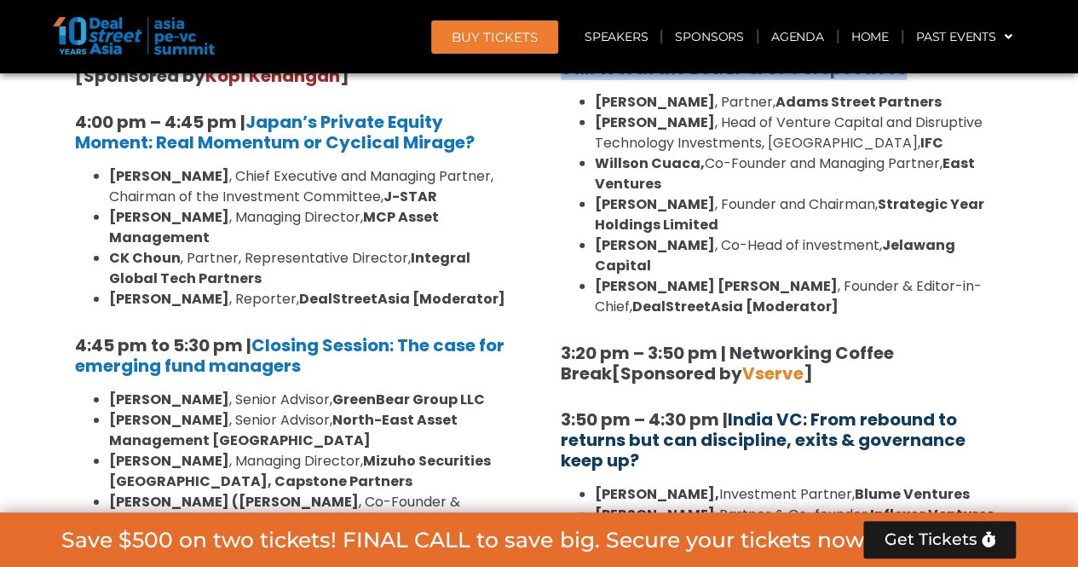
scroll to position [2643, 0]
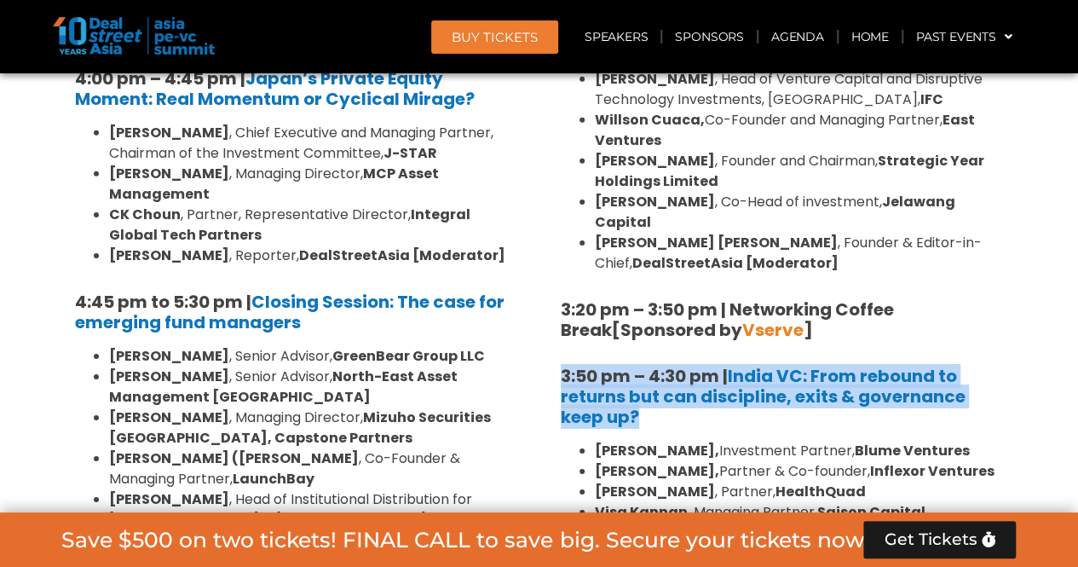
drag, startPoint x: 682, startPoint y: 350, endPoint x: 541, endPoint y: 309, distance: 146.5
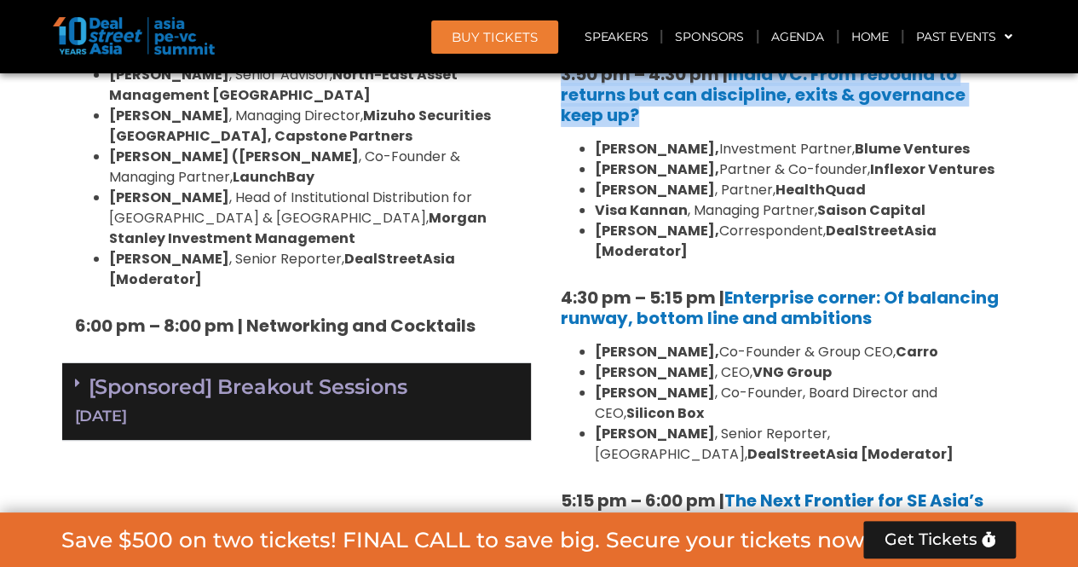
scroll to position [2983, 0]
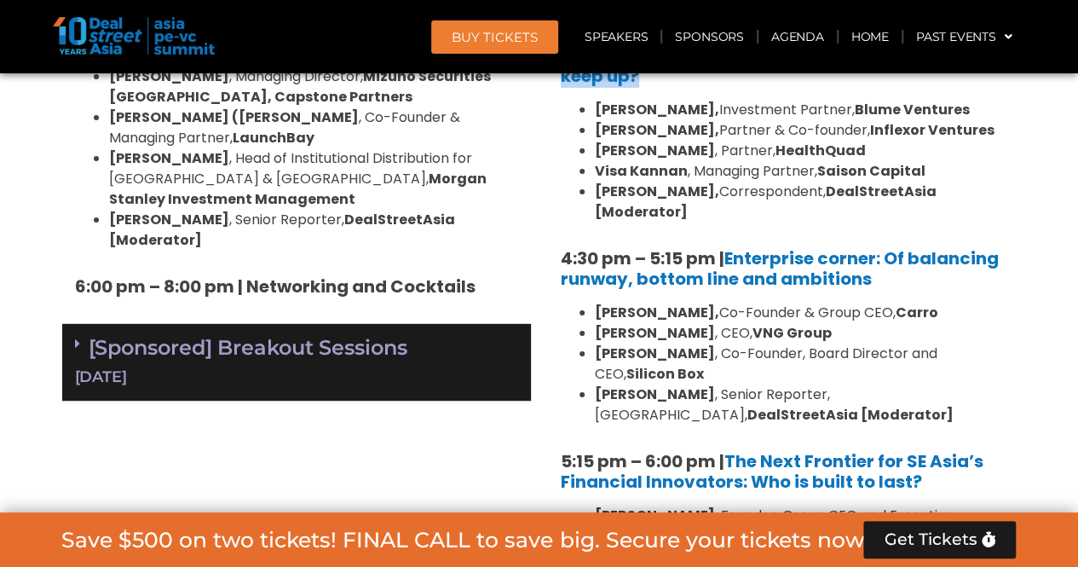
drag, startPoint x: 882, startPoint y: 226, endPoint x: 564, endPoint y: 194, distance: 319.5
click at [564, 248] on h5 "4:30 pm – 5:15 pm | Enterprise corner: Of balancing runway, bottom line and amb…" at bounding box center [782, 268] width 443 height 41
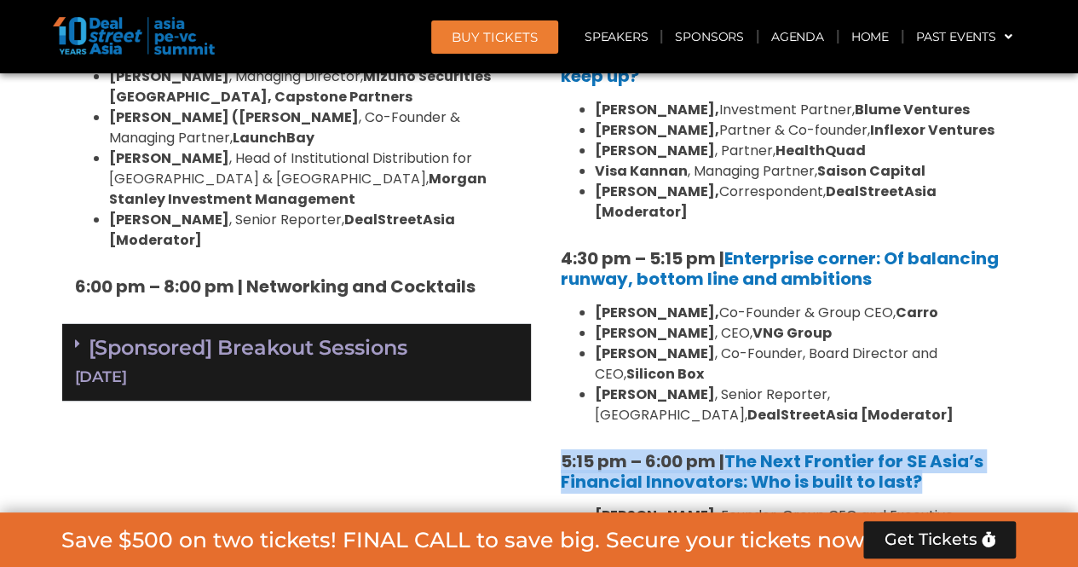
drag, startPoint x: 936, startPoint y: 400, endPoint x: 558, endPoint y: 380, distance: 378.1
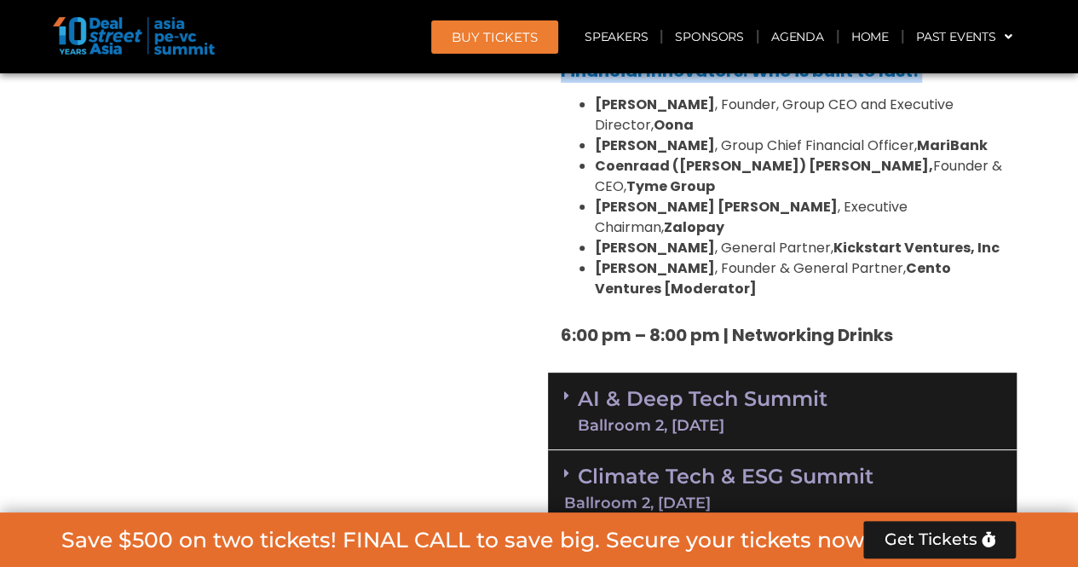
scroll to position [3410, 0]
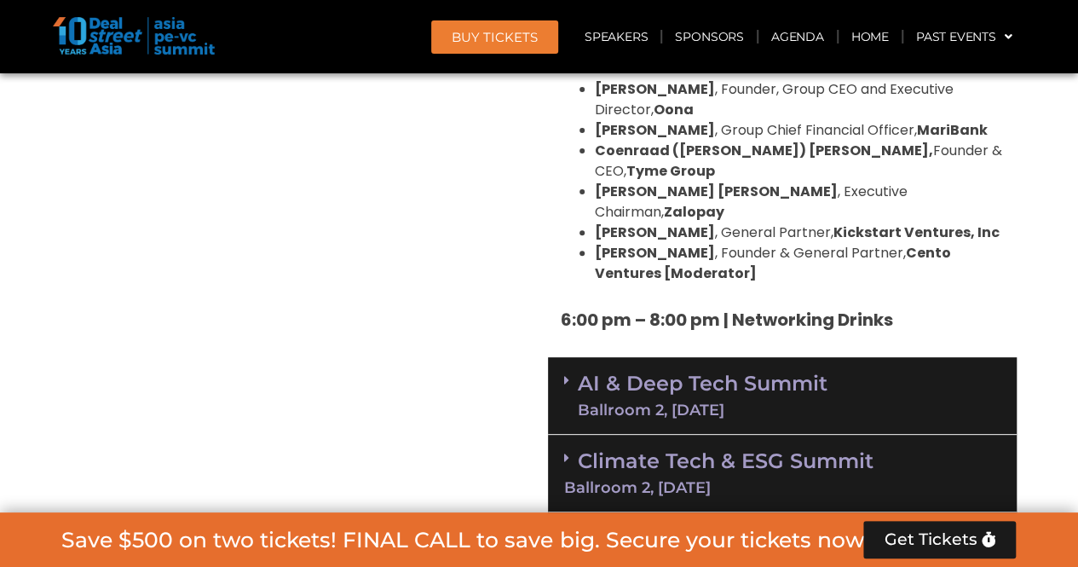
click at [717, 373] on link "AI & Deep Tech Summit Ballroom 2, [DATE]" at bounding box center [703, 395] width 250 height 44
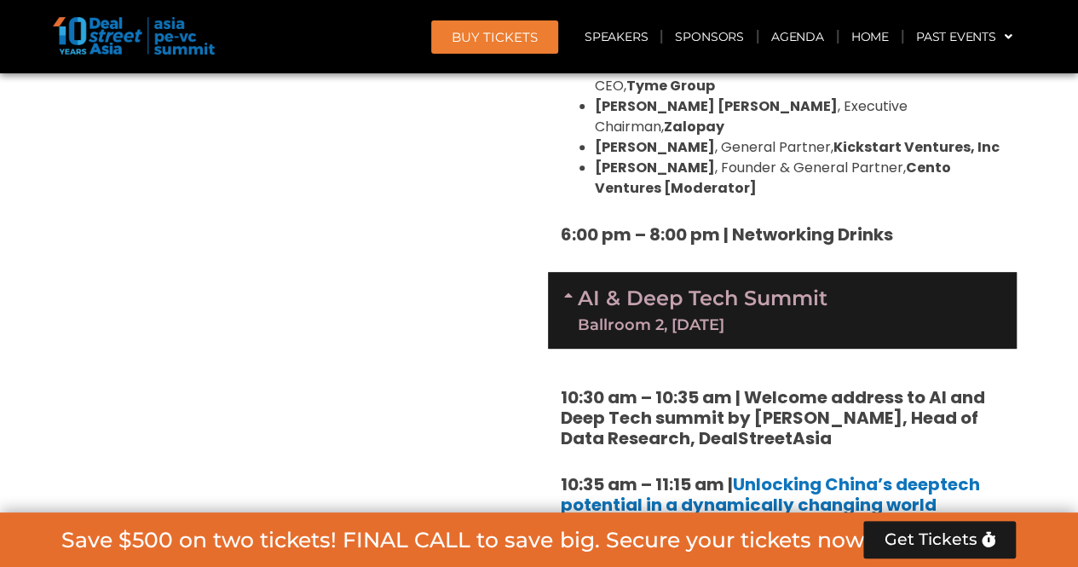
scroll to position [3665, 0]
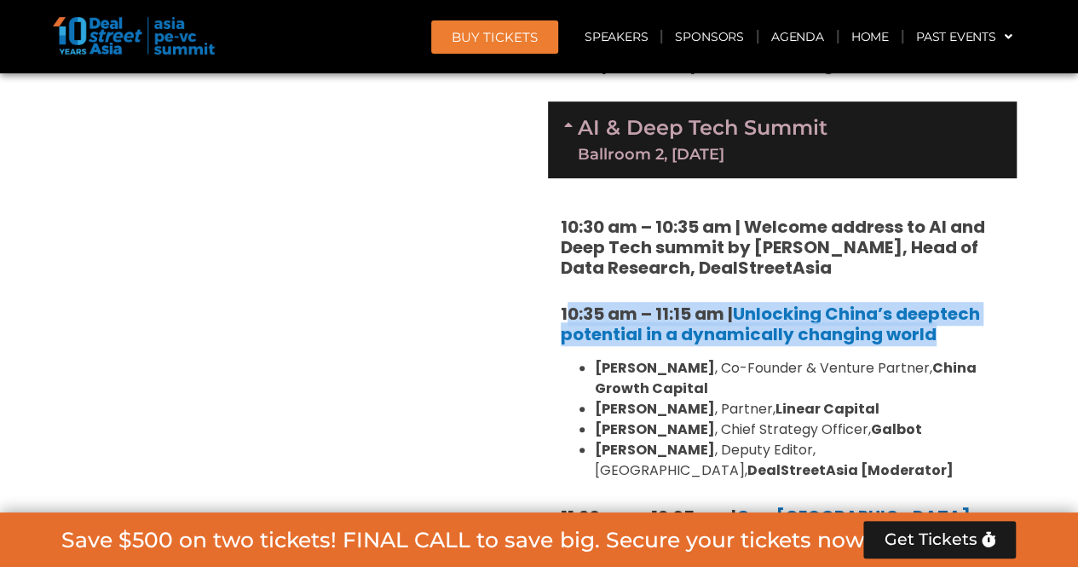
drag, startPoint x: 970, startPoint y: 219, endPoint x: 564, endPoint y: 187, distance: 407.0
click at [564, 303] on h5 "10:35 am – 11:15 am | Unlocking China’s deeptech potential in a dynamically cha…" at bounding box center [782, 323] width 443 height 41
drag, startPoint x: 581, startPoint y: 188, endPoint x: 1049, endPoint y: 214, distance: 468.7
click at [939, 303] on h5 "10:35 am – 11:15 am | Unlocking China’s deeptech potential in a dynamically cha…" at bounding box center [782, 323] width 443 height 41
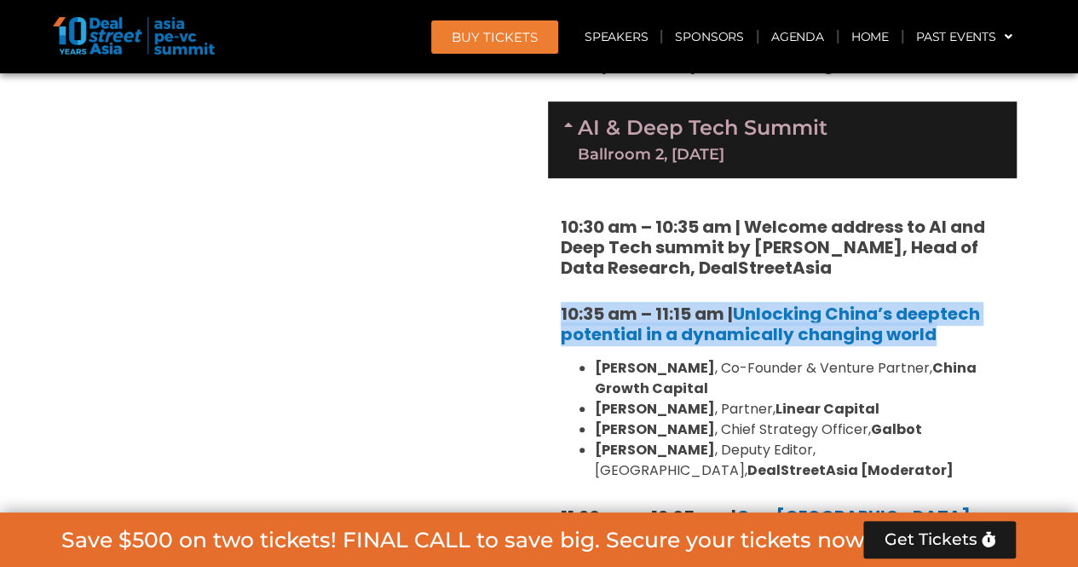
drag, startPoint x: 943, startPoint y: 213, endPoint x: 547, endPoint y: 197, distance: 395.9
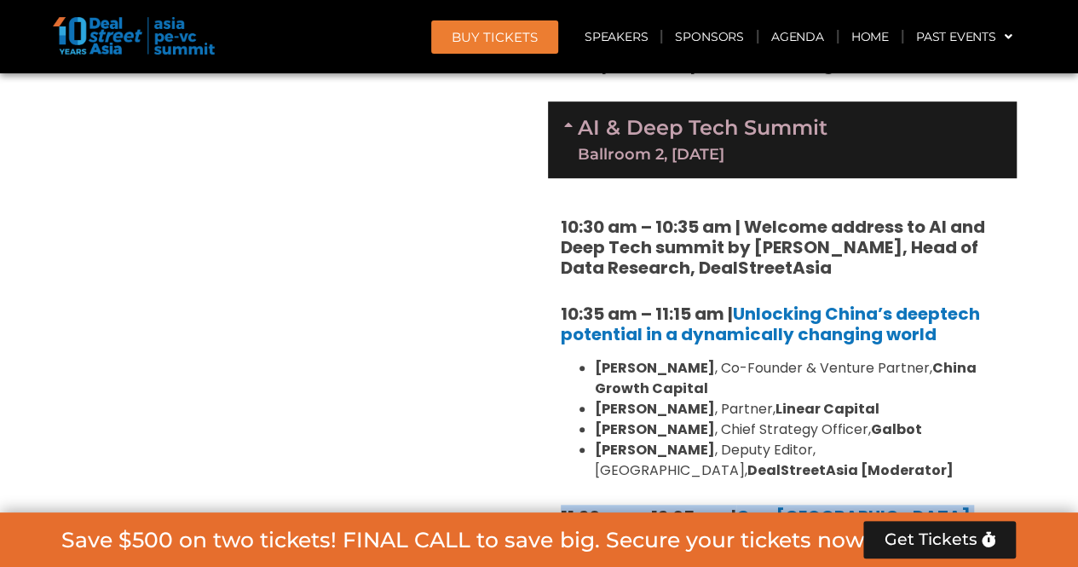
drag, startPoint x: 880, startPoint y: 413, endPoint x: 557, endPoint y: 398, distance: 323.4
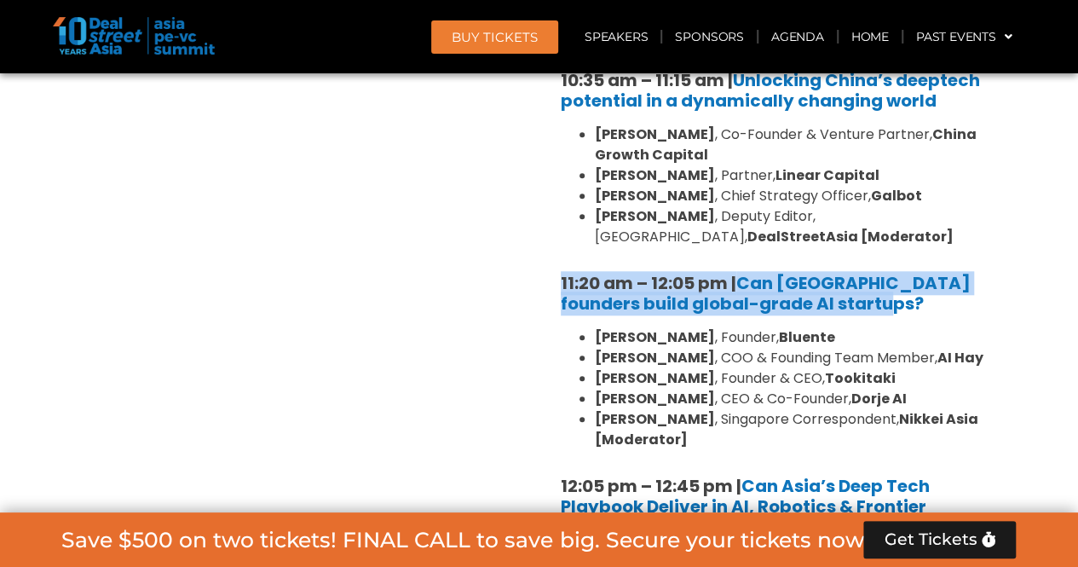
scroll to position [3921, 0]
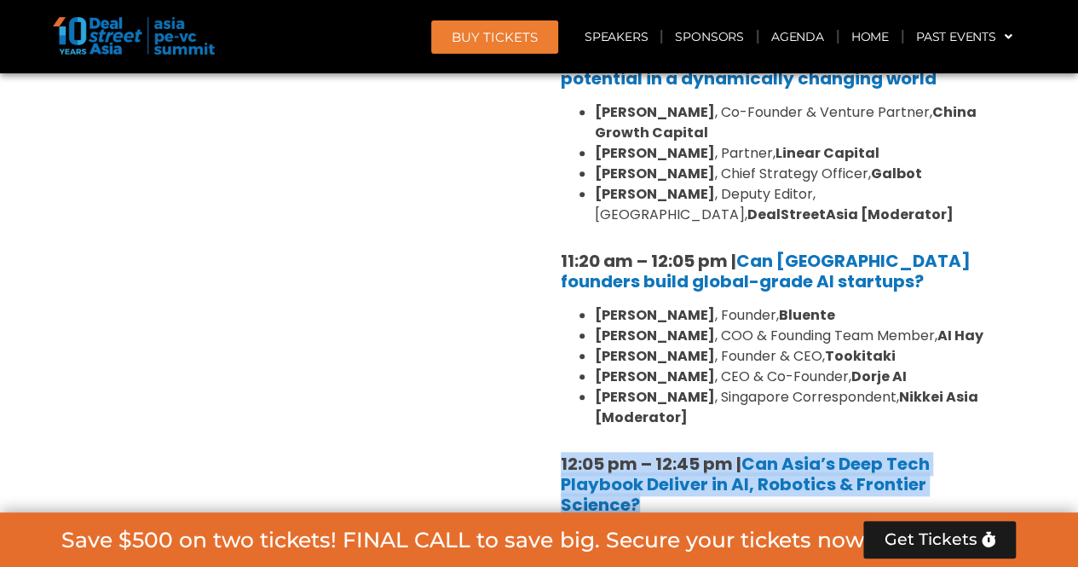
drag, startPoint x: 677, startPoint y: 387, endPoint x: 546, endPoint y: 338, distance: 139.2
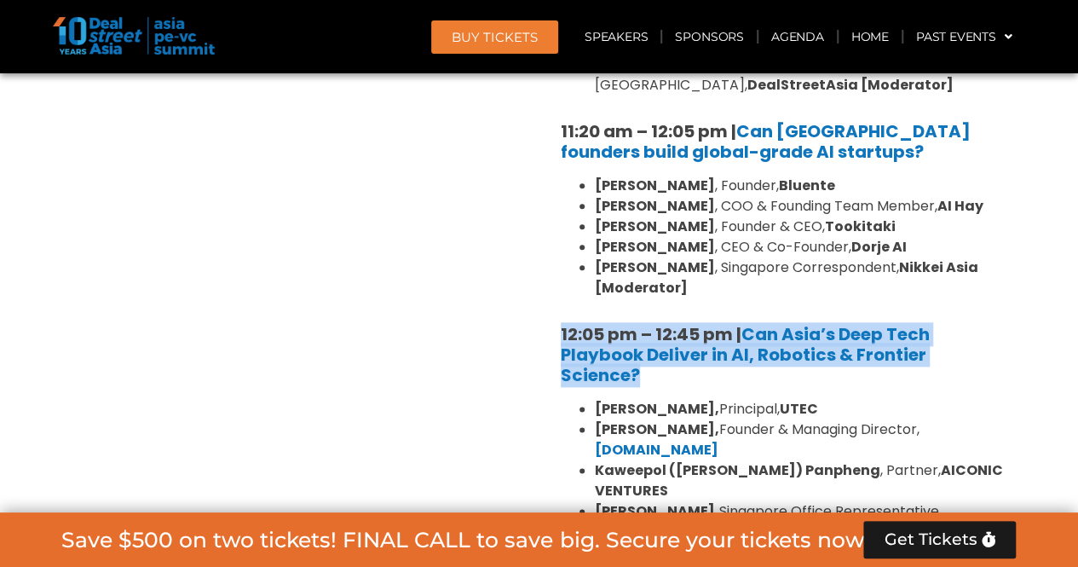
scroll to position [4177, 0]
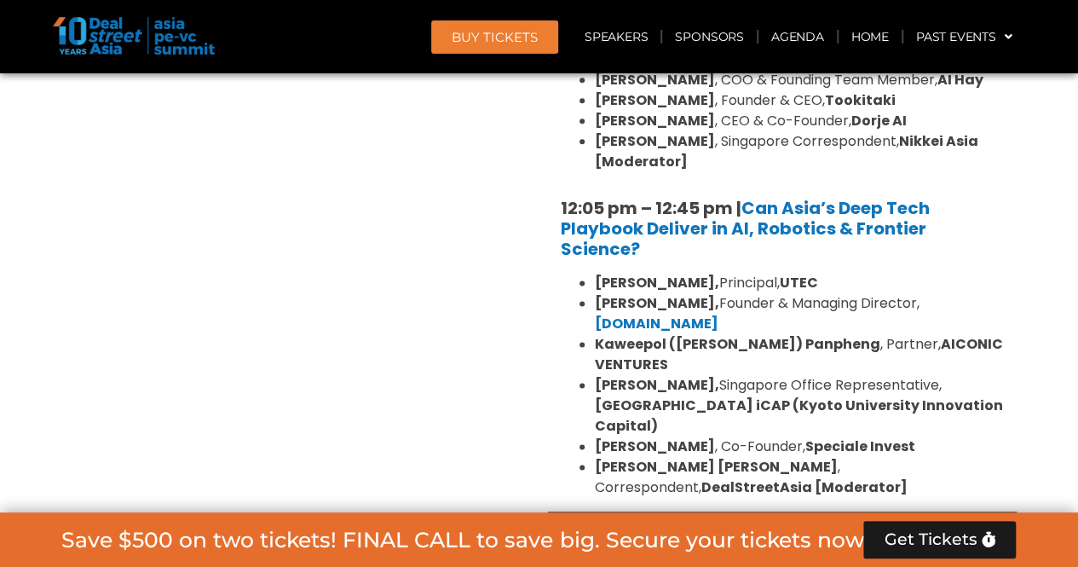
click at [750, 511] on div "Climate Tech & ESG Summit Ballroom 2, [DATE]" at bounding box center [782, 550] width 469 height 78
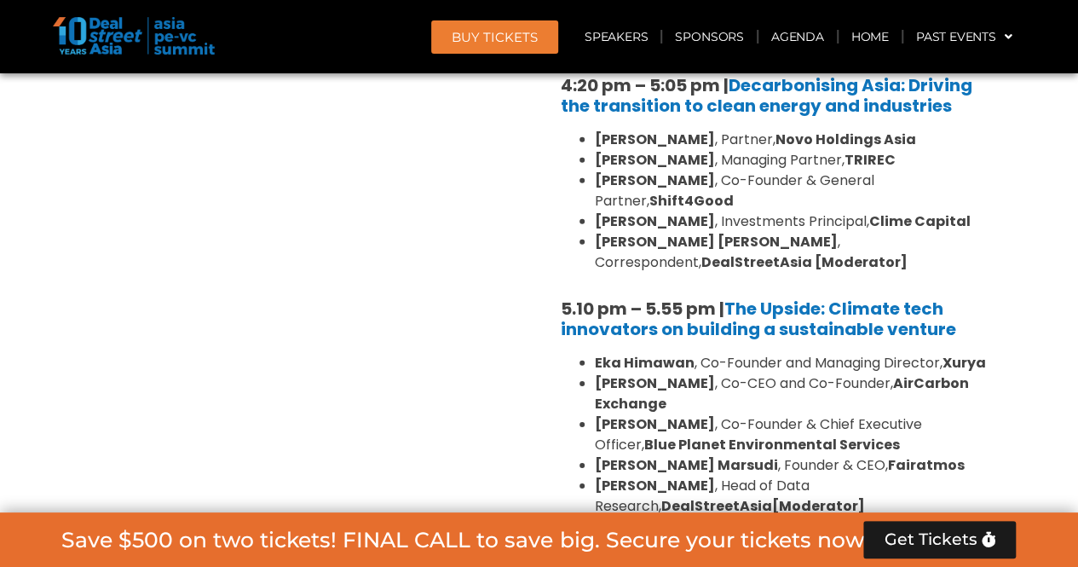
scroll to position [5711, 0]
